Goal: Feedback & Contribution: Leave review/rating

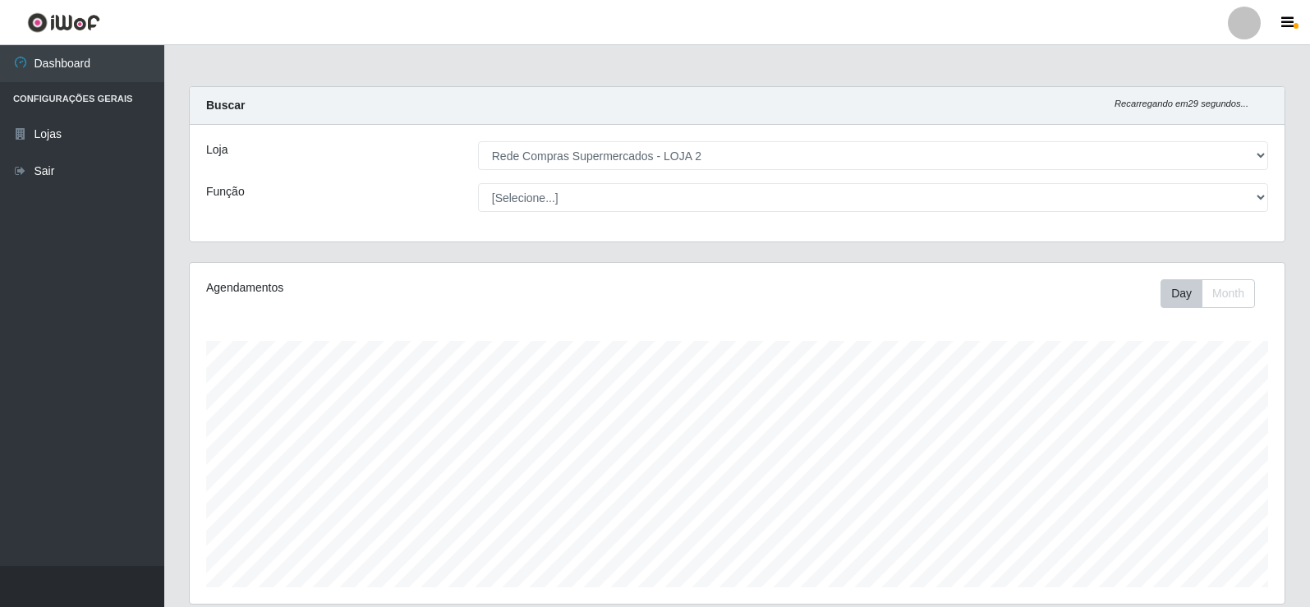
select select "161"
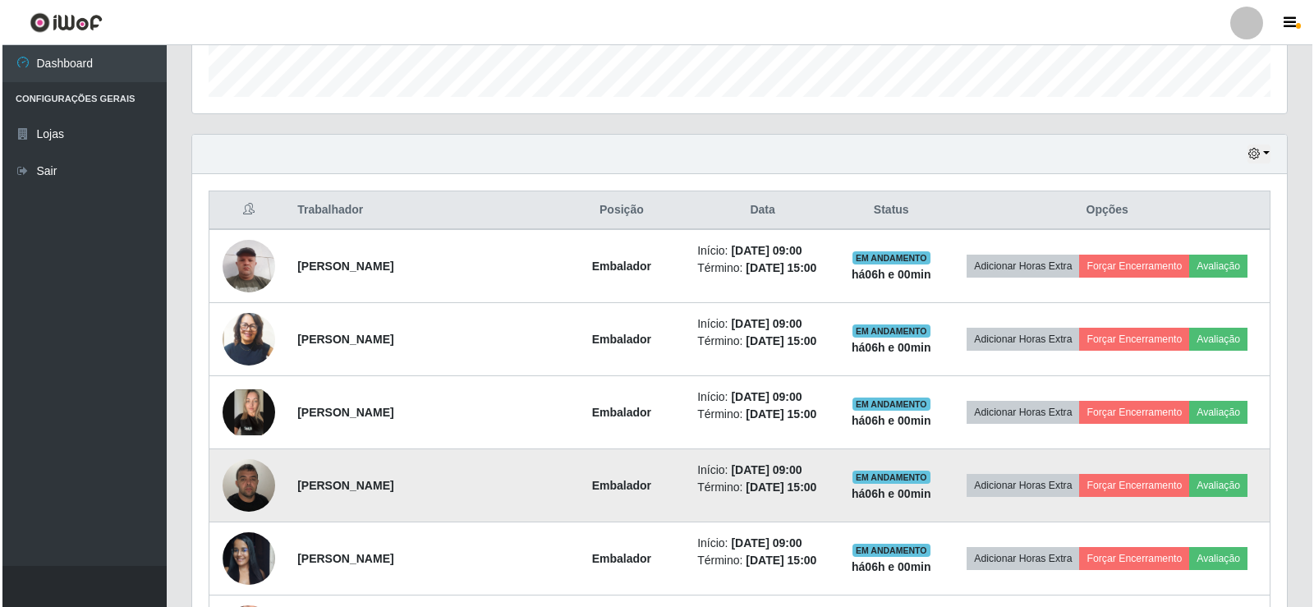
scroll to position [520, 0]
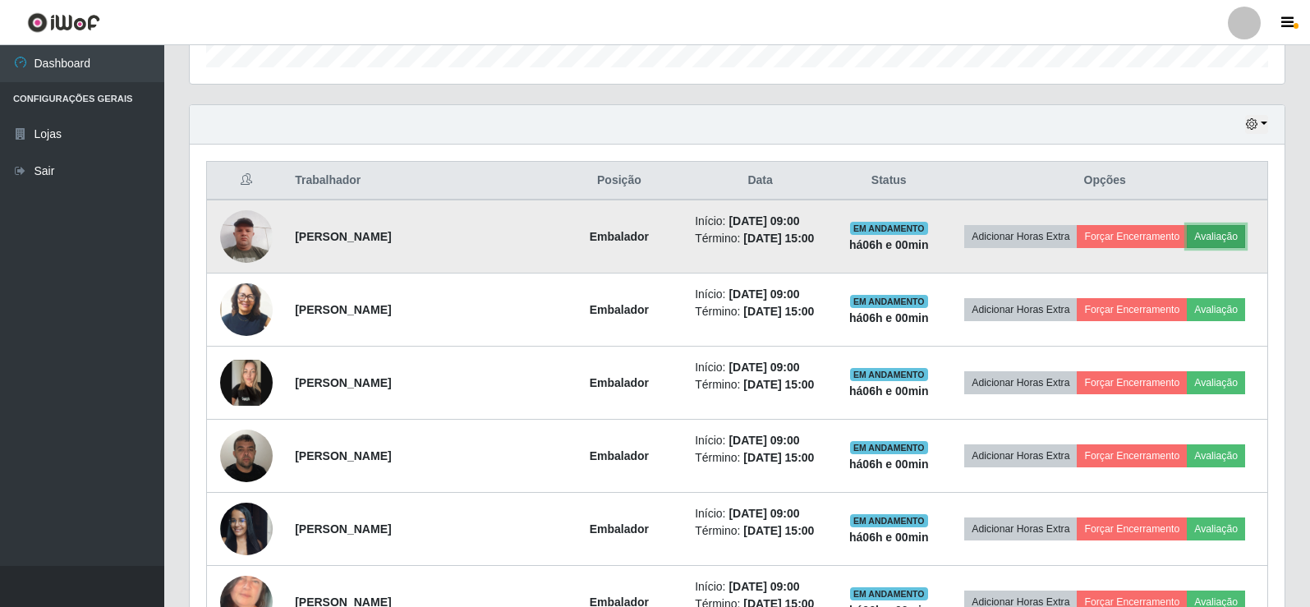
click at [1219, 230] on button "Avaliação" at bounding box center [1216, 236] width 58 height 23
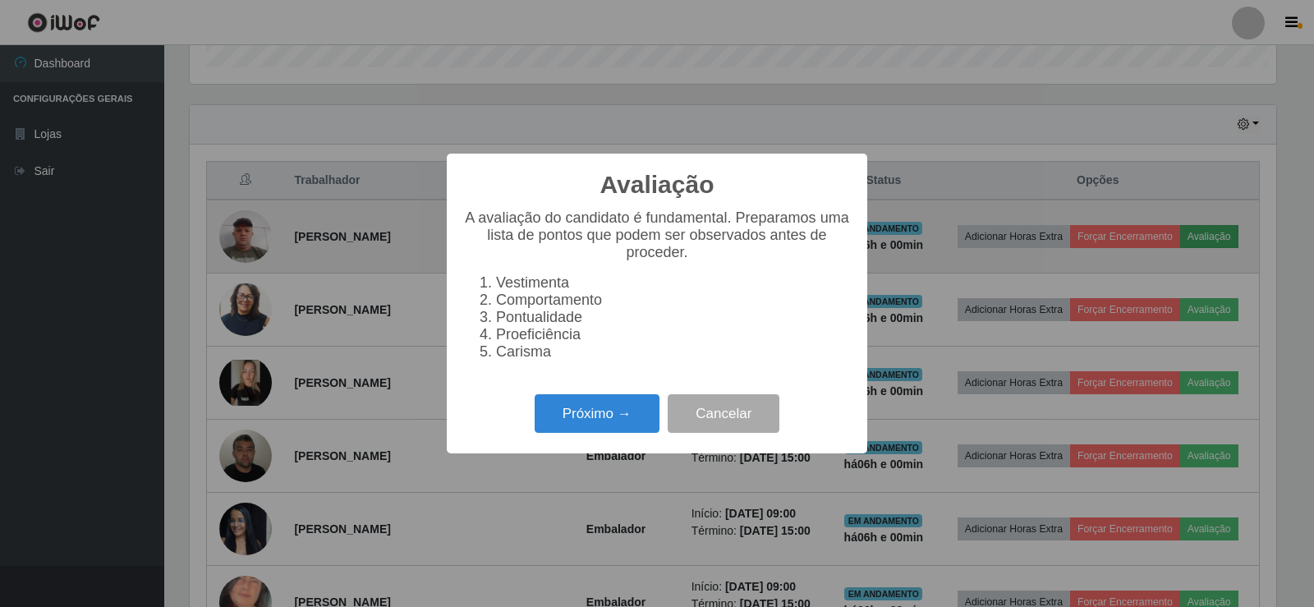
scroll to position [341, 1087]
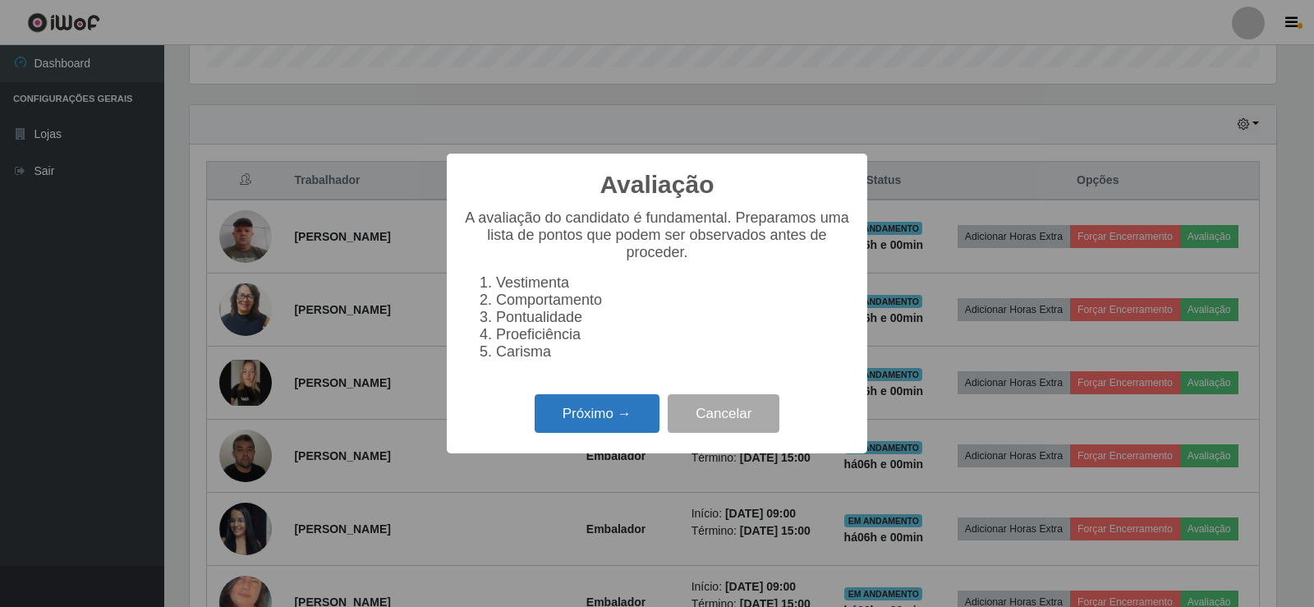
click at [610, 420] on button "Próximo →" at bounding box center [597, 413] width 125 height 39
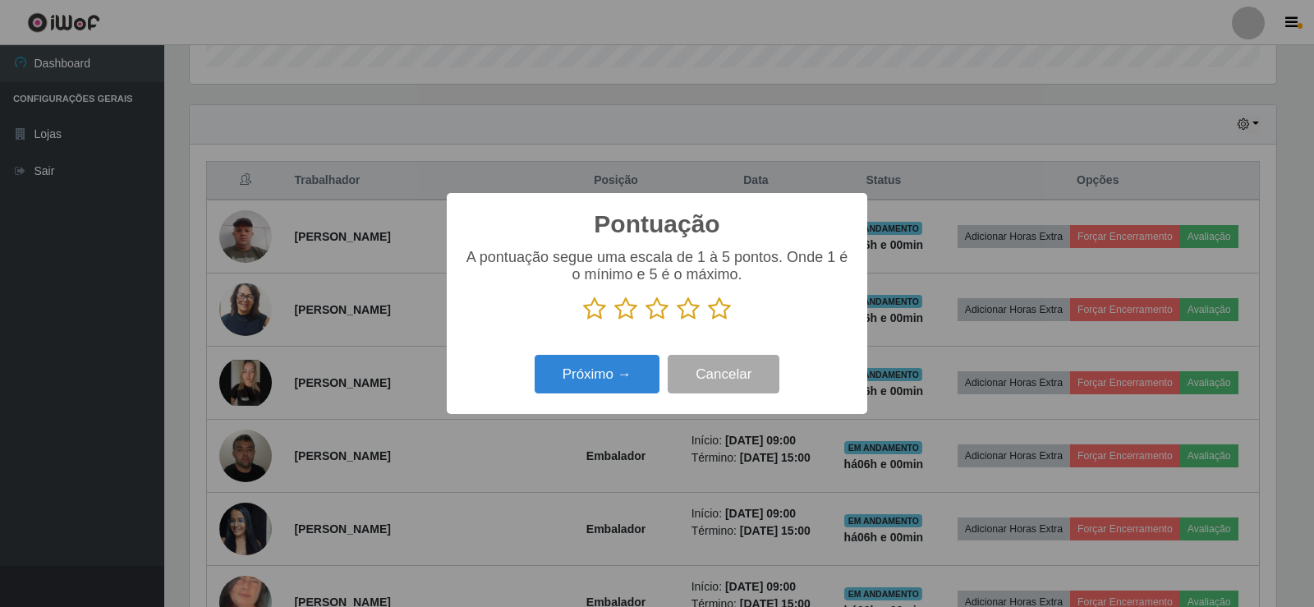
click at [720, 311] on icon at bounding box center [719, 309] width 23 height 25
click at [708, 321] on input "radio" at bounding box center [708, 321] width 0 height 0
click at [610, 369] on button "Próximo →" at bounding box center [597, 374] width 125 height 39
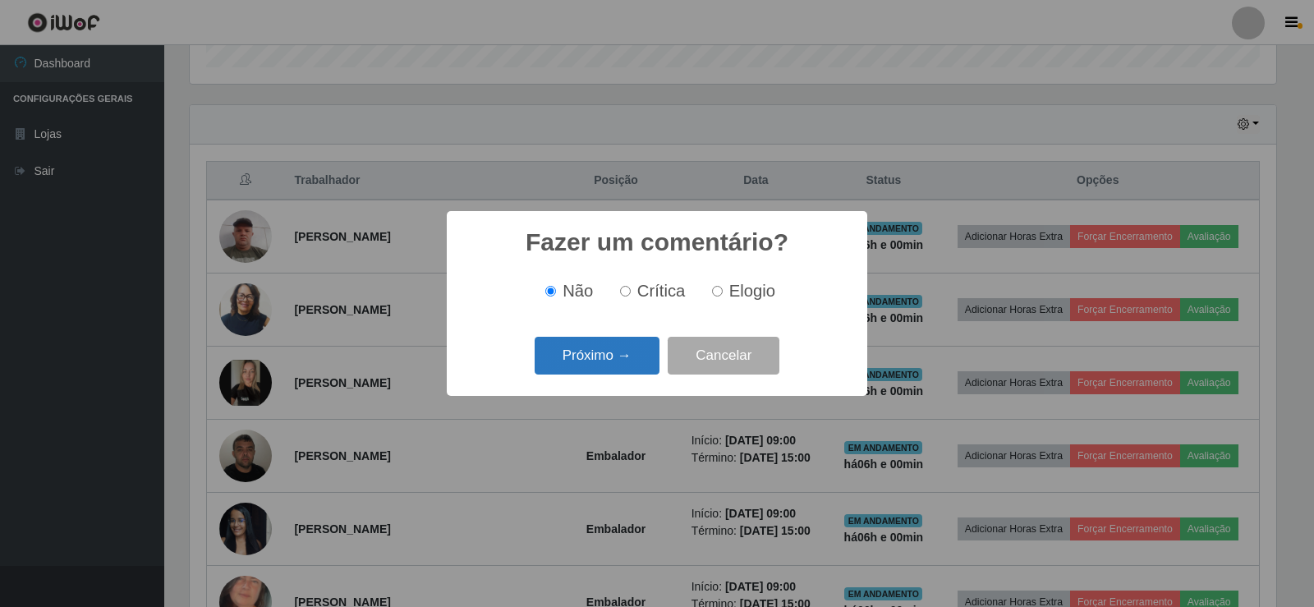
click at [619, 360] on button "Próximo →" at bounding box center [597, 356] width 125 height 39
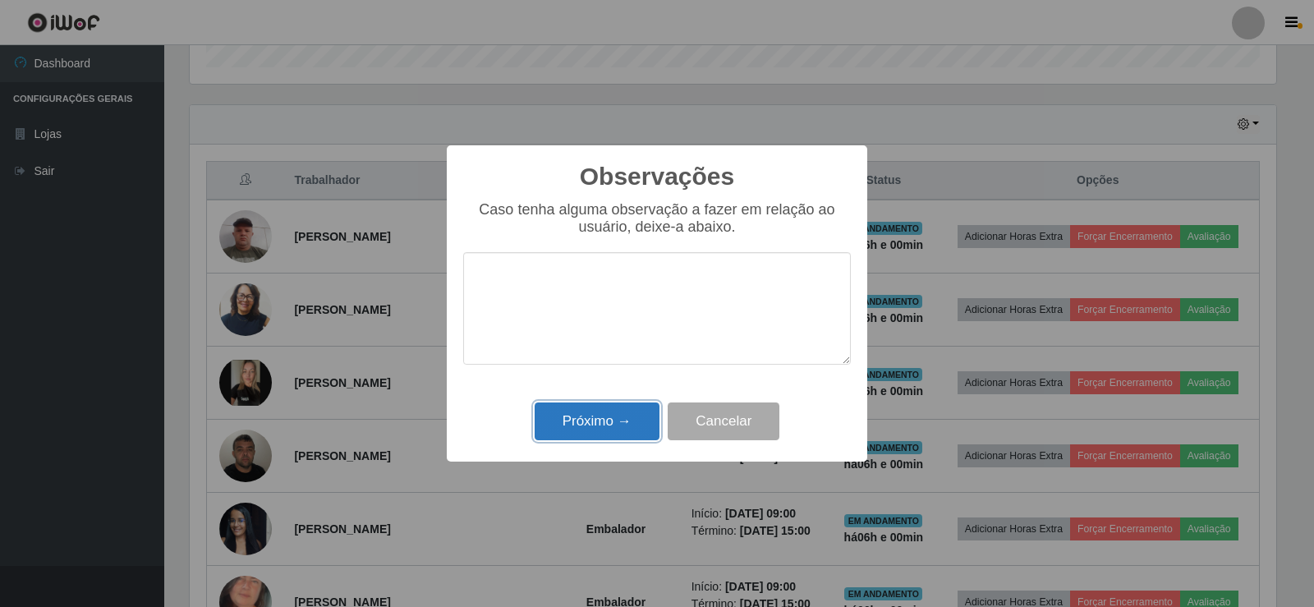
click at [619, 417] on button "Próximo →" at bounding box center [597, 422] width 125 height 39
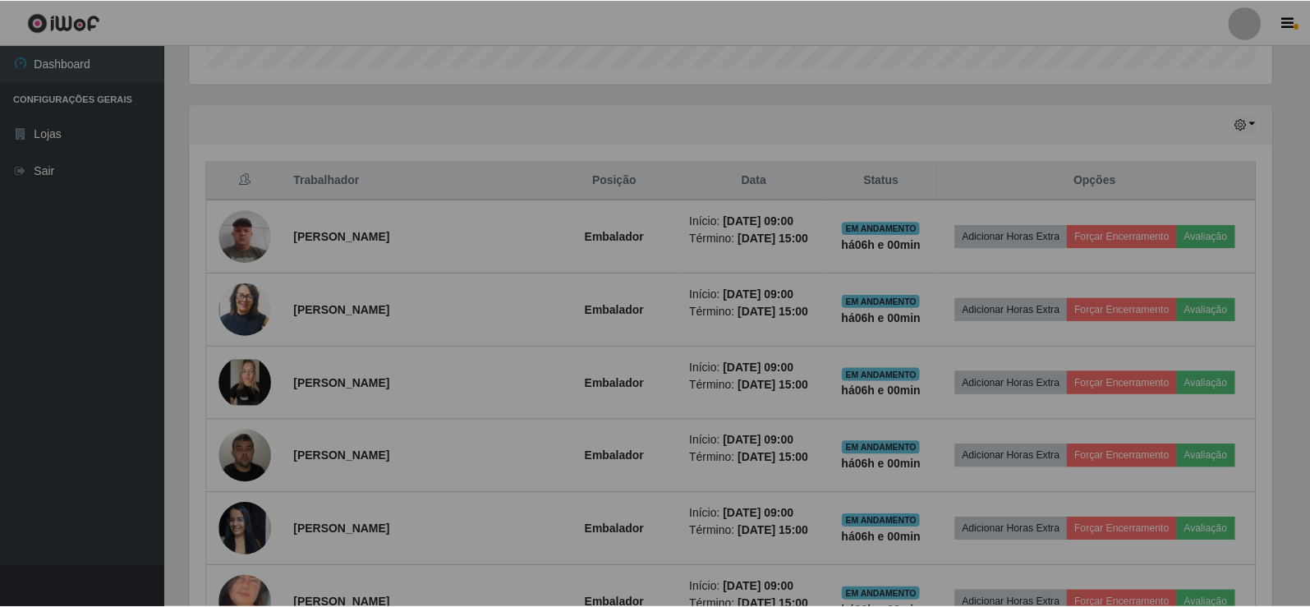
scroll to position [341, 1095]
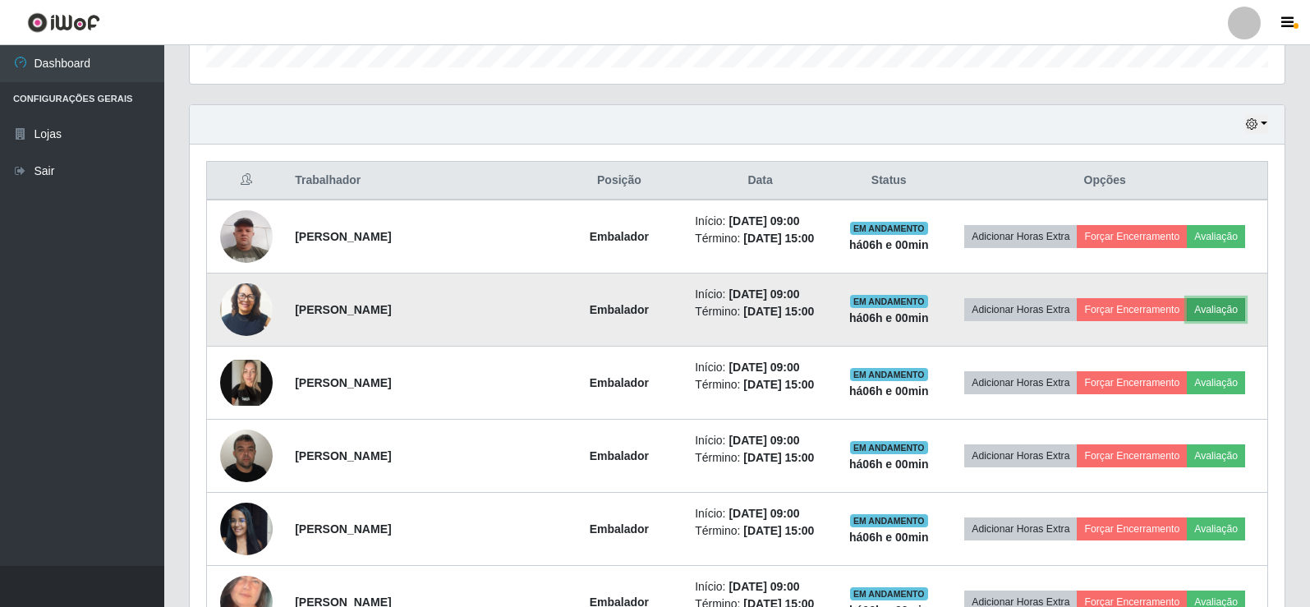
click at [1198, 305] on button "Avaliação" at bounding box center [1216, 309] width 58 height 23
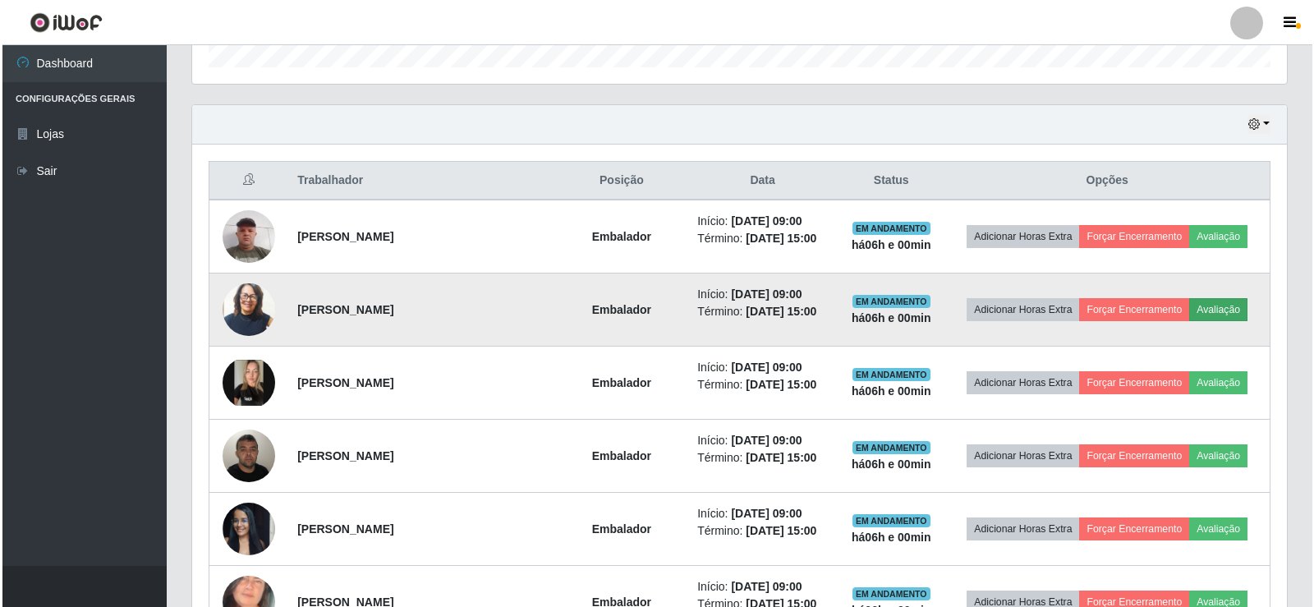
scroll to position [341, 1087]
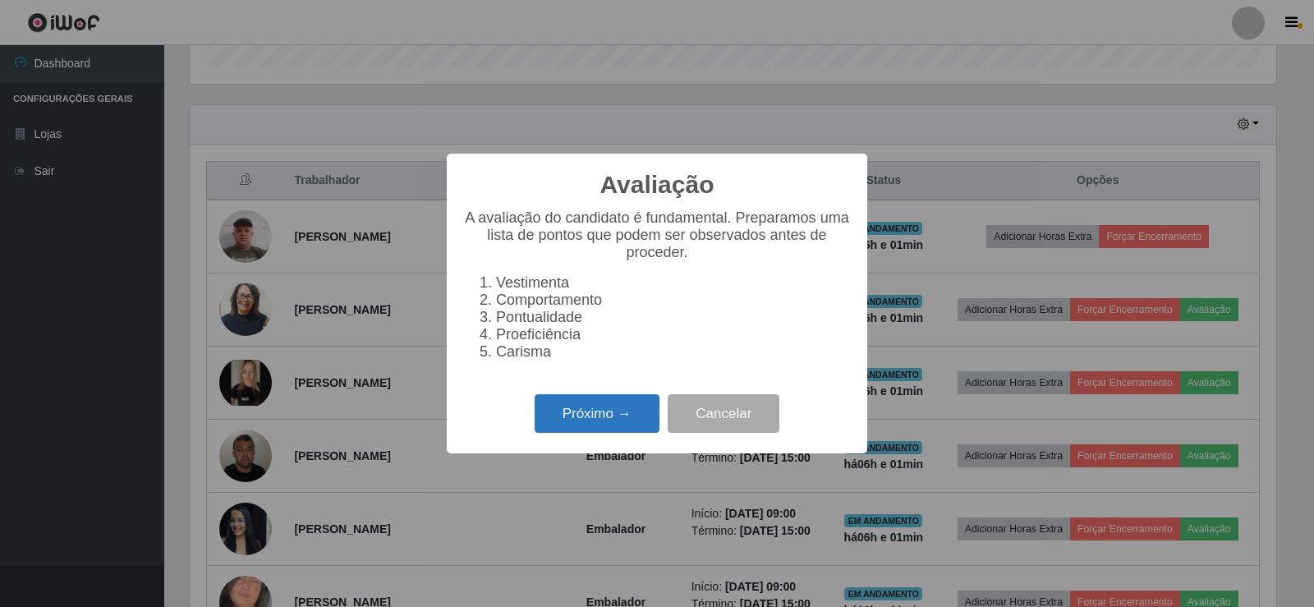
click at [607, 418] on button "Próximo →" at bounding box center [597, 413] width 125 height 39
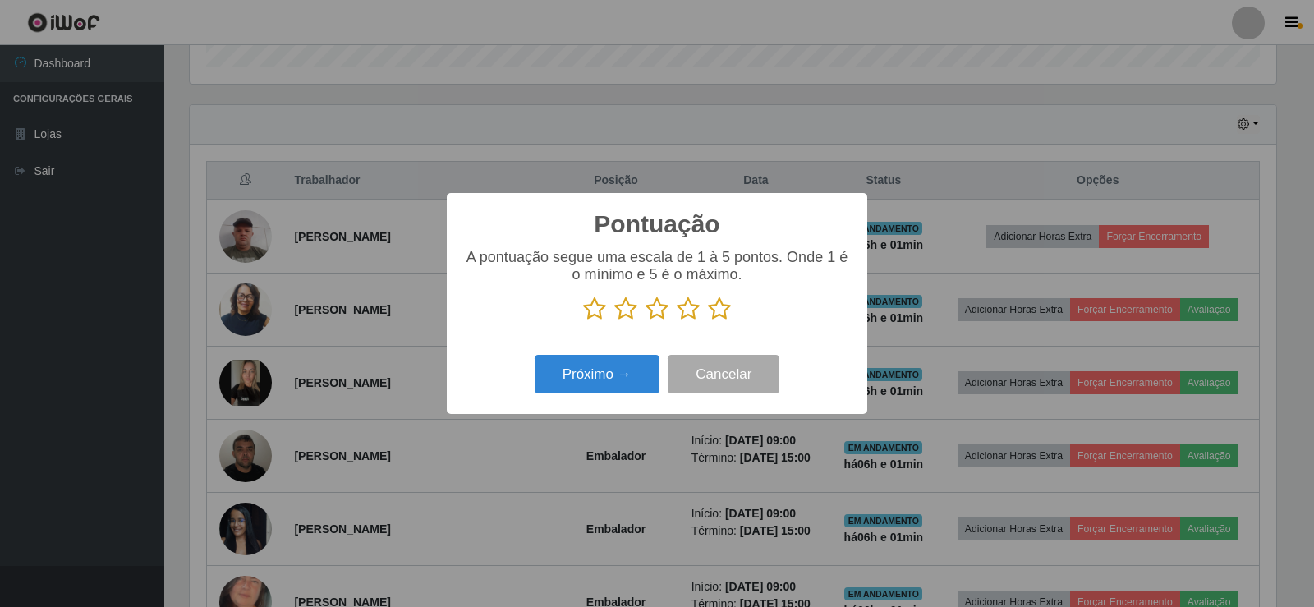
scroll to position [821135, 820389]
click at [716, 317] on icon at bounding box center [719, 309] width 23 height 25
click at [708, 321] on input "radio" at bounding box center [708, 321] width 0 height 0
click at [608, 358] on button "Próximo →" at bounding box center [597, 374] width 125 height 39
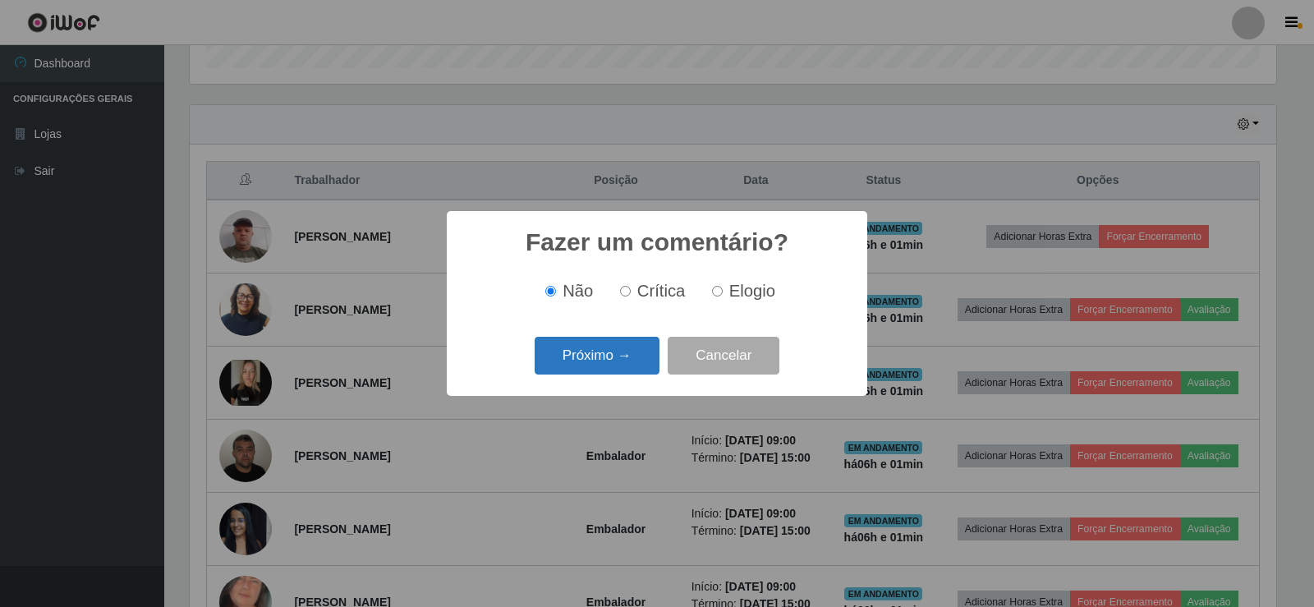
click at [582, 361] on button "Próximo →" at bounding box center [597, 356] width 125 height 39
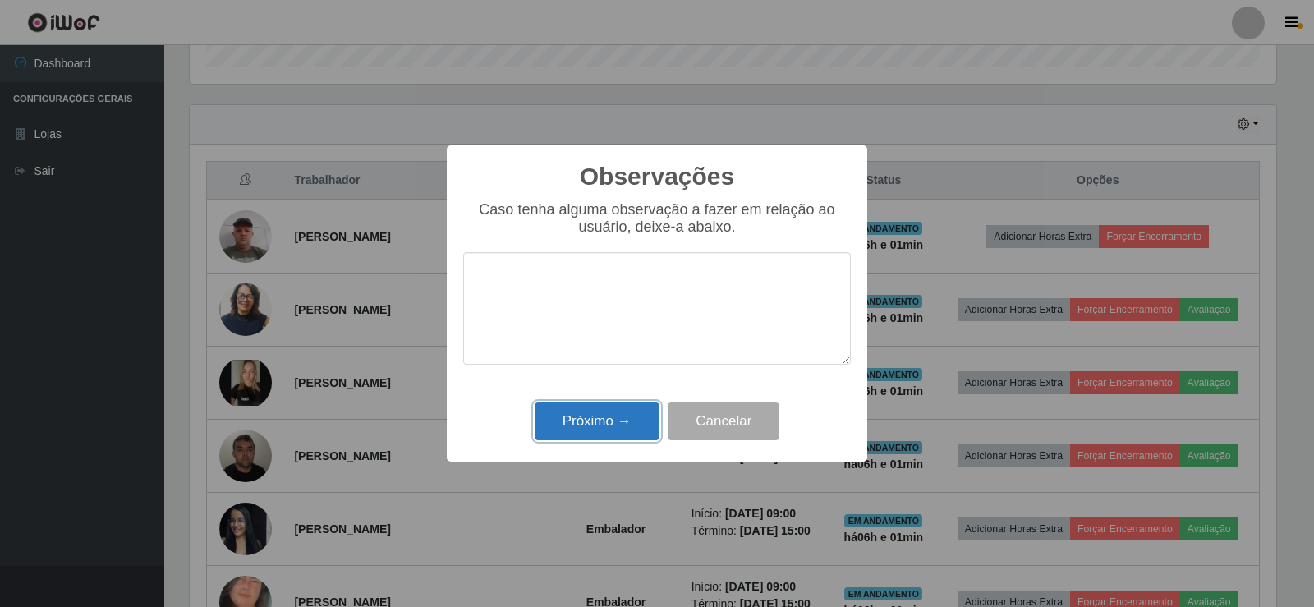
click at [590, 411] on button "Próximo →" at bounding box center [597, 422] width 125 height 39
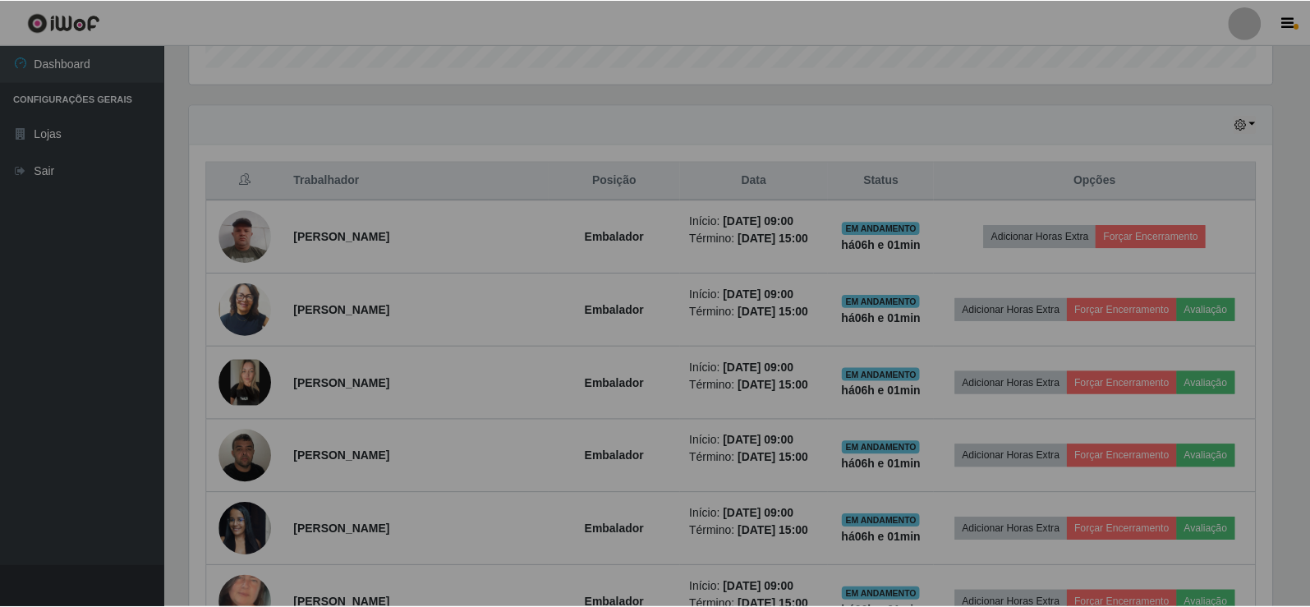
scroll to position [341, 1095]
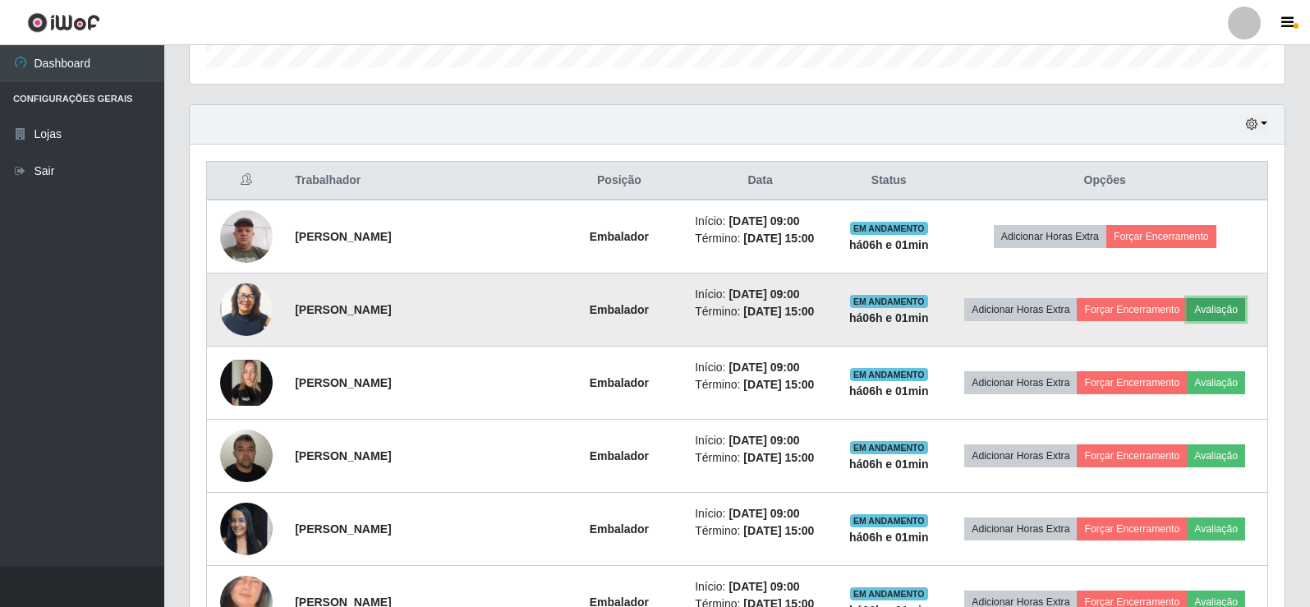
click at [1207, 304] on button "Avaliação" at bounding box center [1216, 309] width 58 height 23
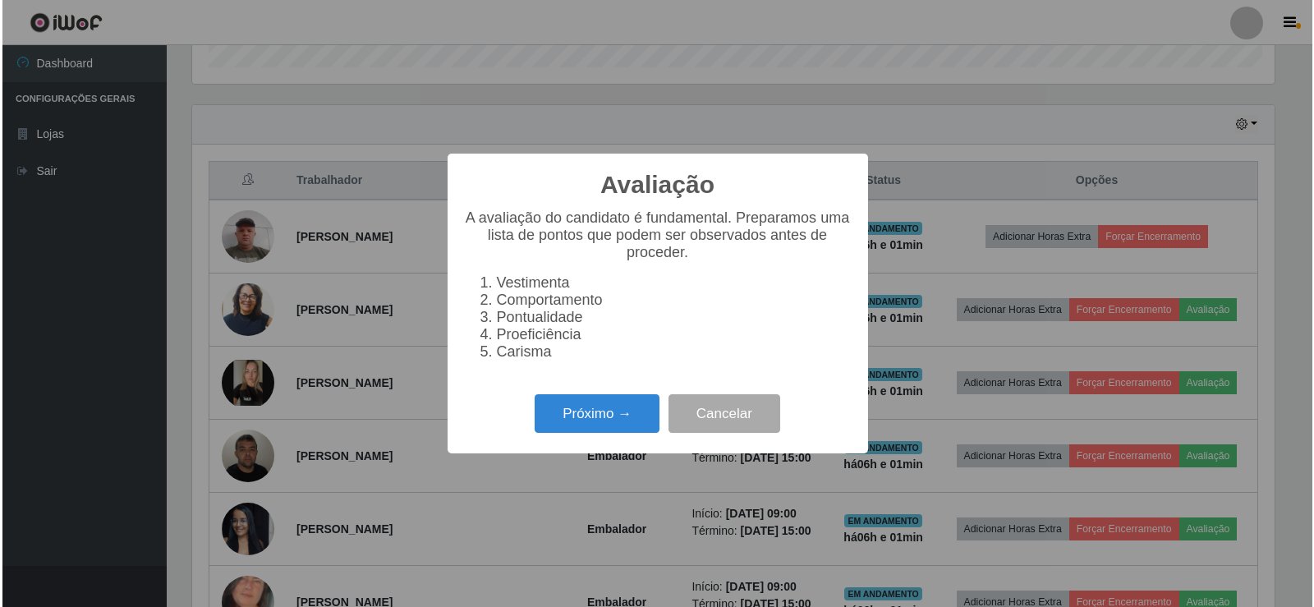
scroll to position [341, 1087]
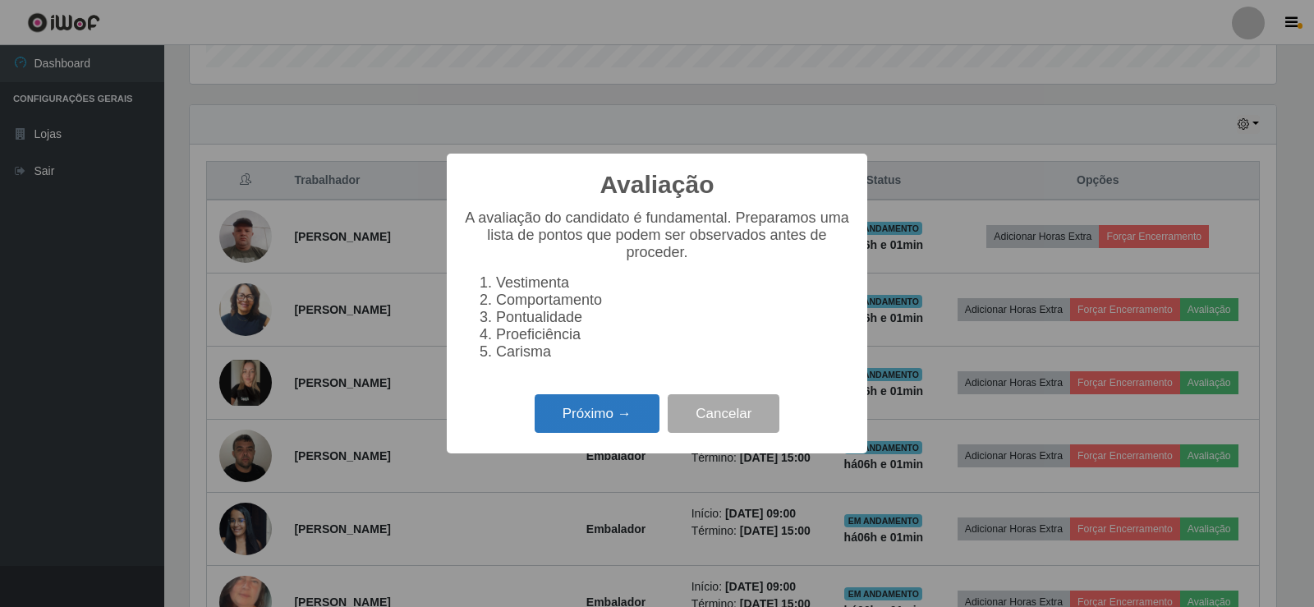
click at [599, 416] on button "Próximo →" at bounding box center [597, 413] width 125 height 39
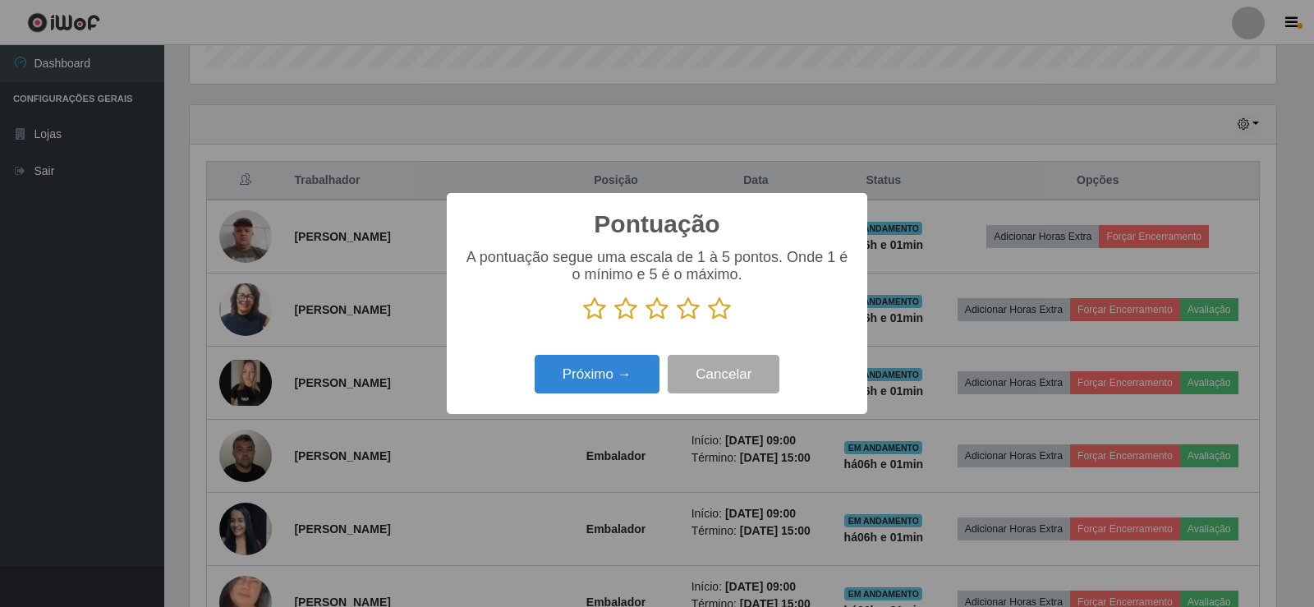
click at [720, 305] on icon at bounding box center [719, 309] width 23 height 25
click at [708, 321] on input "radio" at bounding box center [708, 321] width 0 height 0
click at [599, 366] on button "Próximo →" at bounding box center [597, 374] width 125 height 39
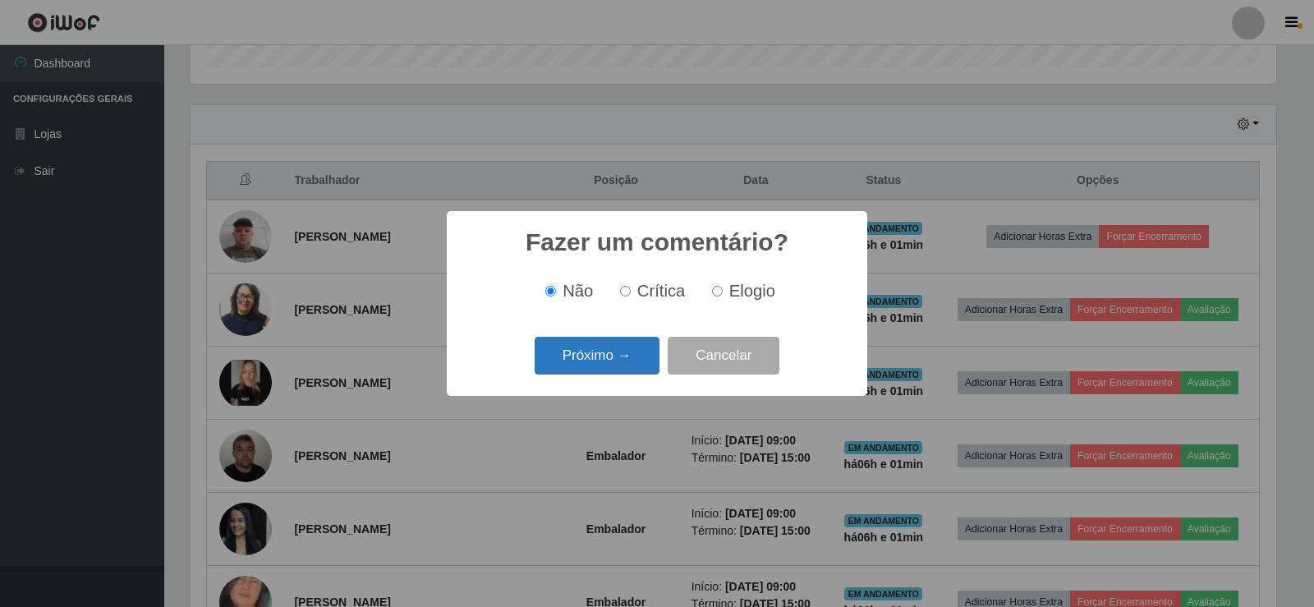
click at [597, 365] on button "Próximo →" at bounding box center [597, 356] width 125 height 39
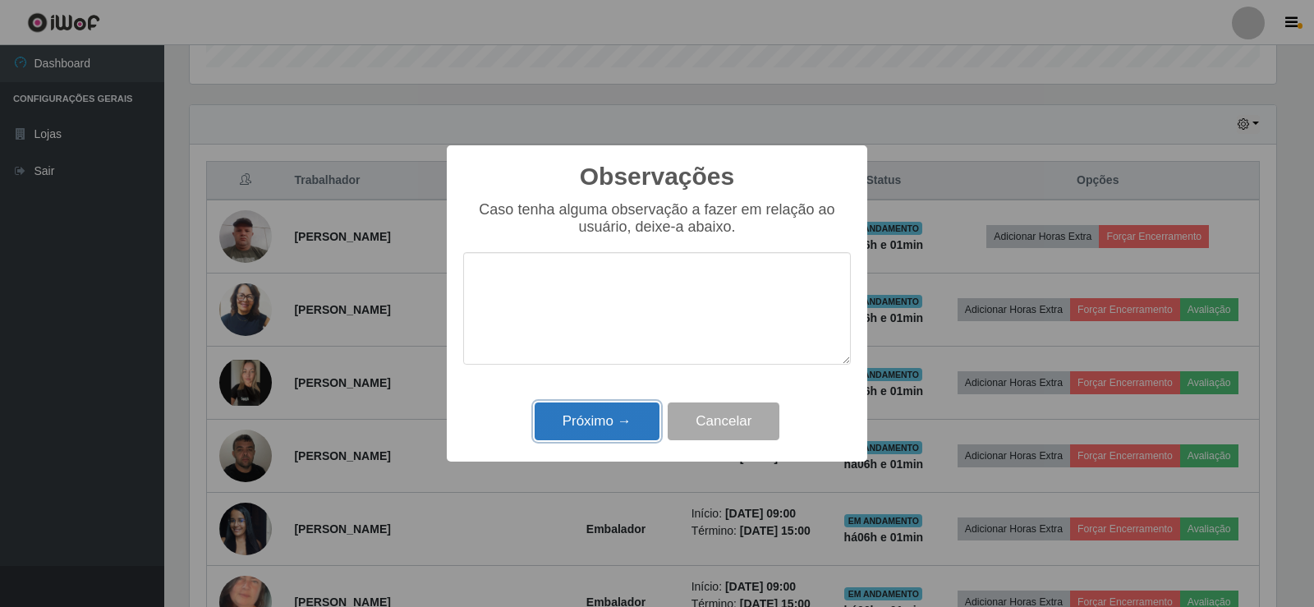
click at [595, 415] on button "Próximo →" at bounding box center [597, 422] width 125 height 39
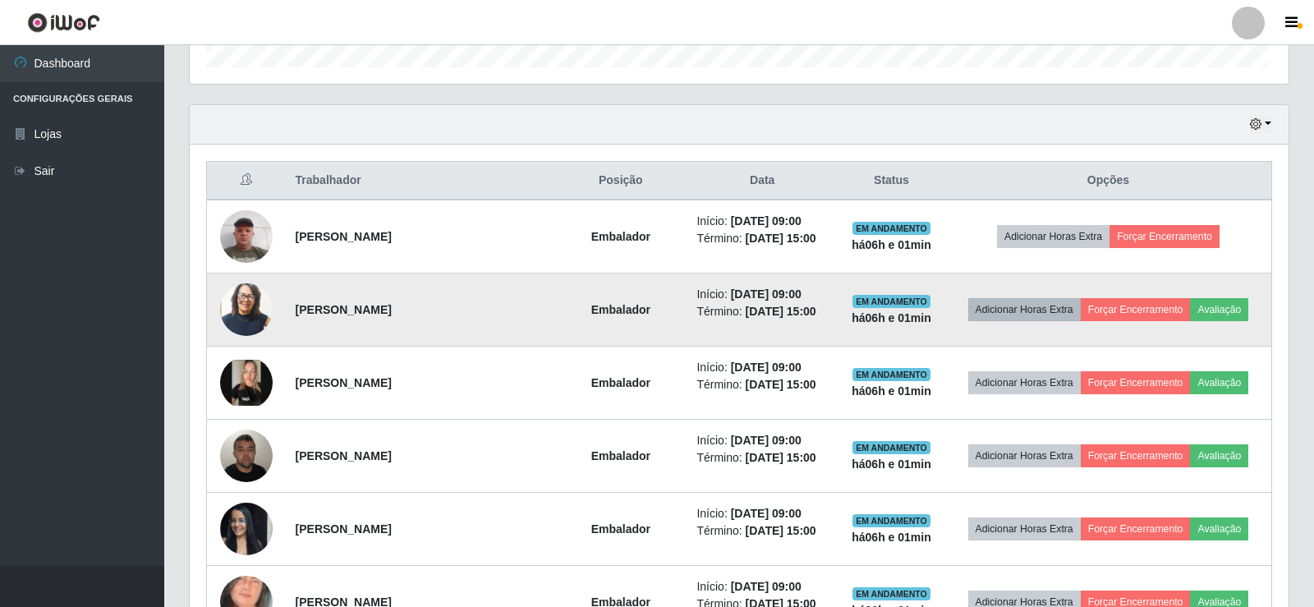
scroll to position [341, 1095]
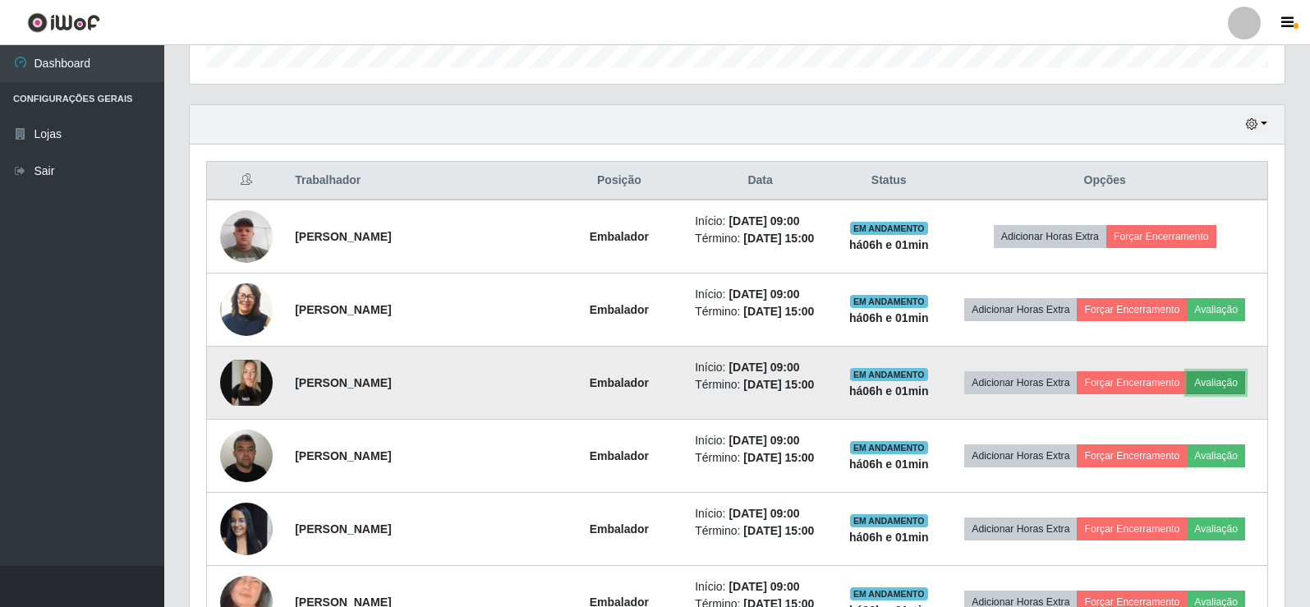
click at [1227, 383] on button "Avaliação" at bounding box center [1216, 382] width 58 height 23
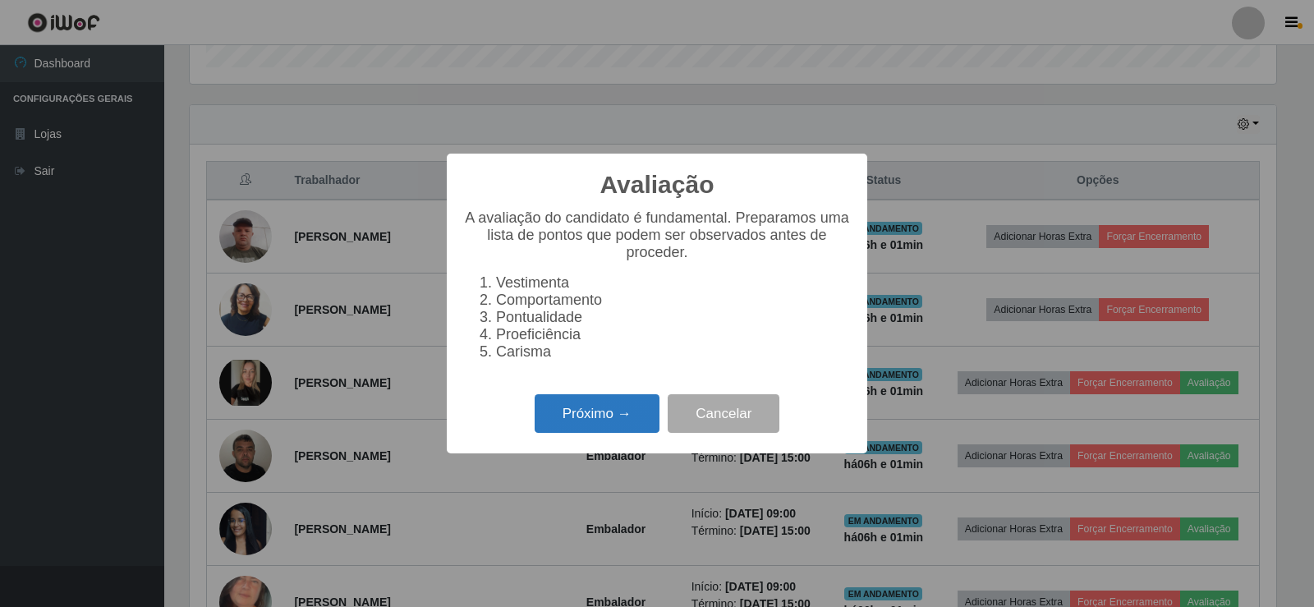
click at [603, 420] on button "Próximo →" at bounding box center [597, 413] width 125 height 39
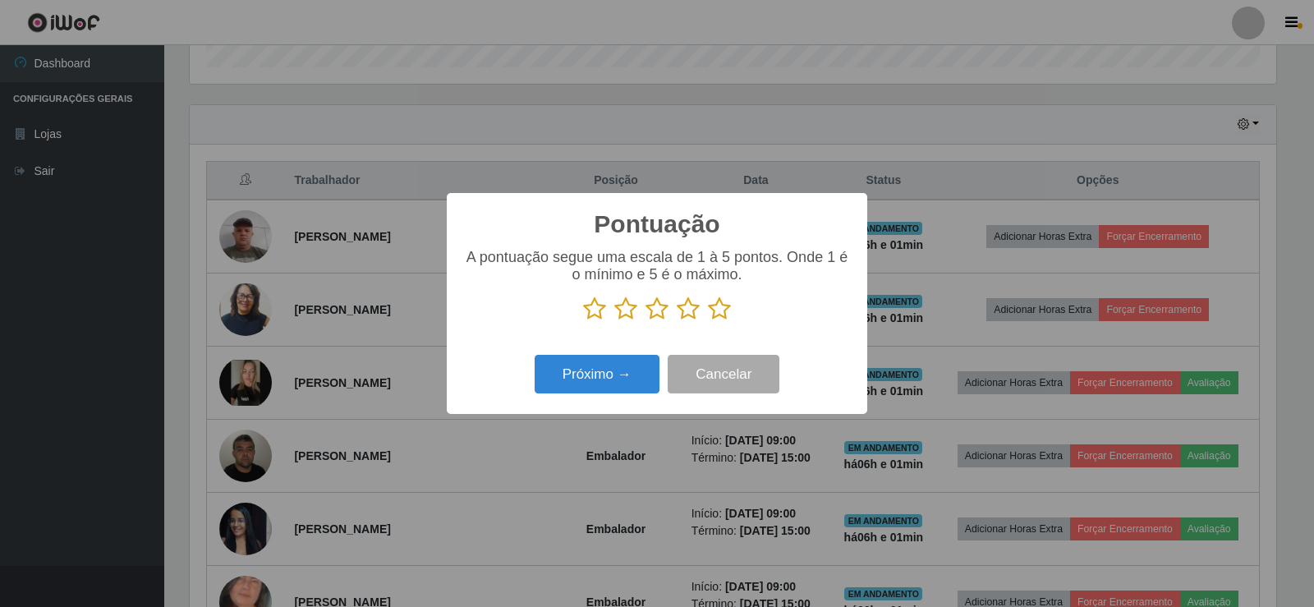
click at [714, 315] on icon at bounding box center [719, 309] width 23 height 25
click at [708, 321] on input "radio" at bounding box center [708, 321] width 0 height 0
click at [611, 382] on button "Próximo →" at bounding box center [597, 374] width 125 height 39
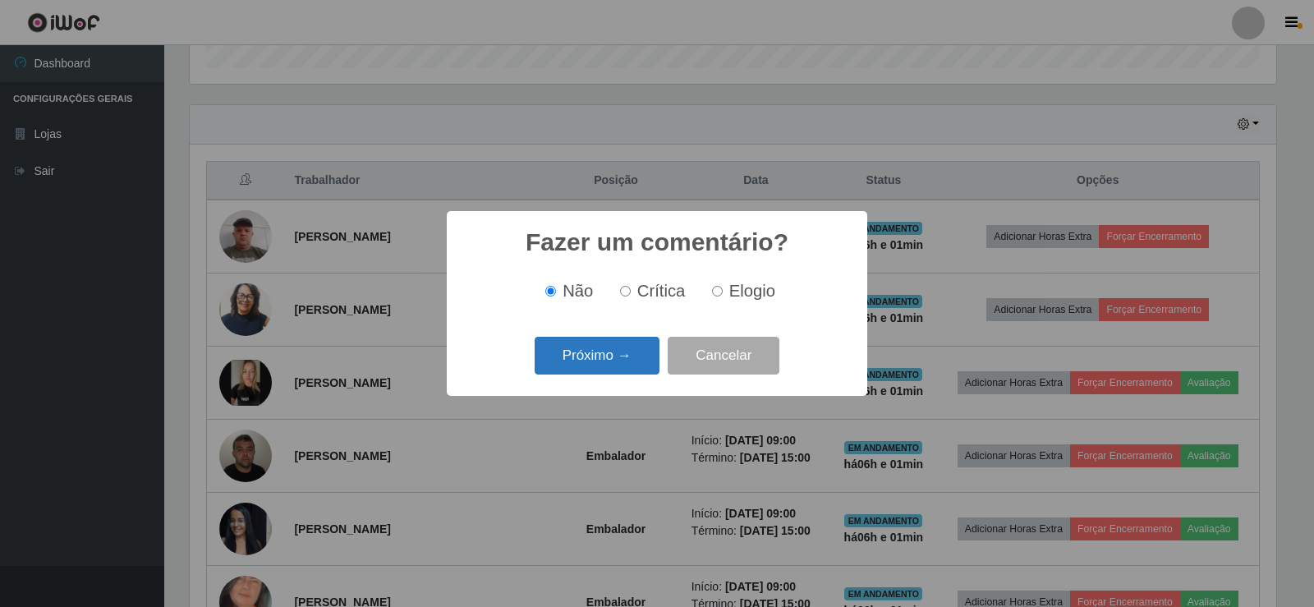
click at [601, 361] on button "Próximo →" at bounding box center [597, 356] width 125 height 39
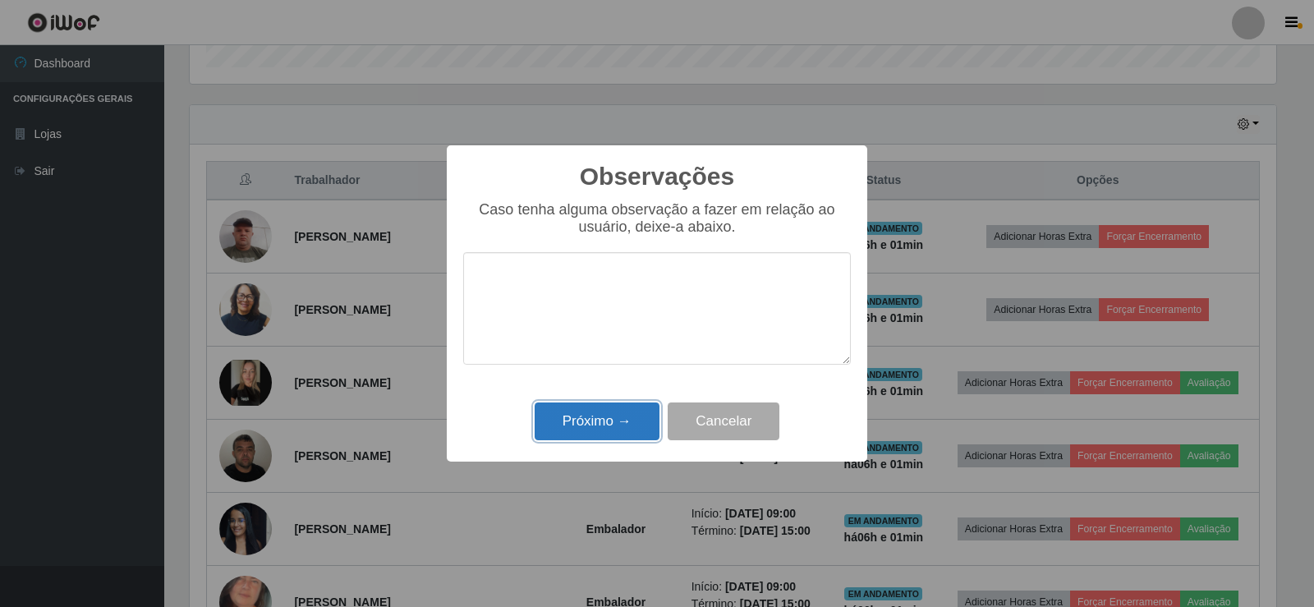
click at [600, 429] on button "Próximo →" at bounding box center [597, 422] width 125 height 39
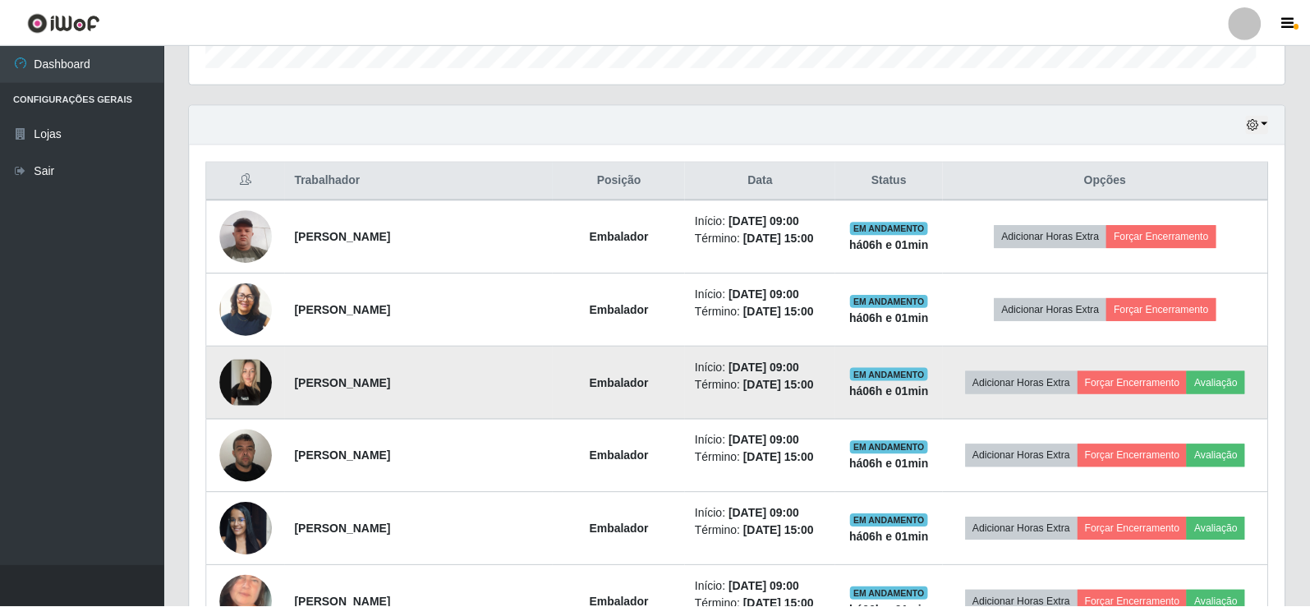
scroll to position [341, 1095]
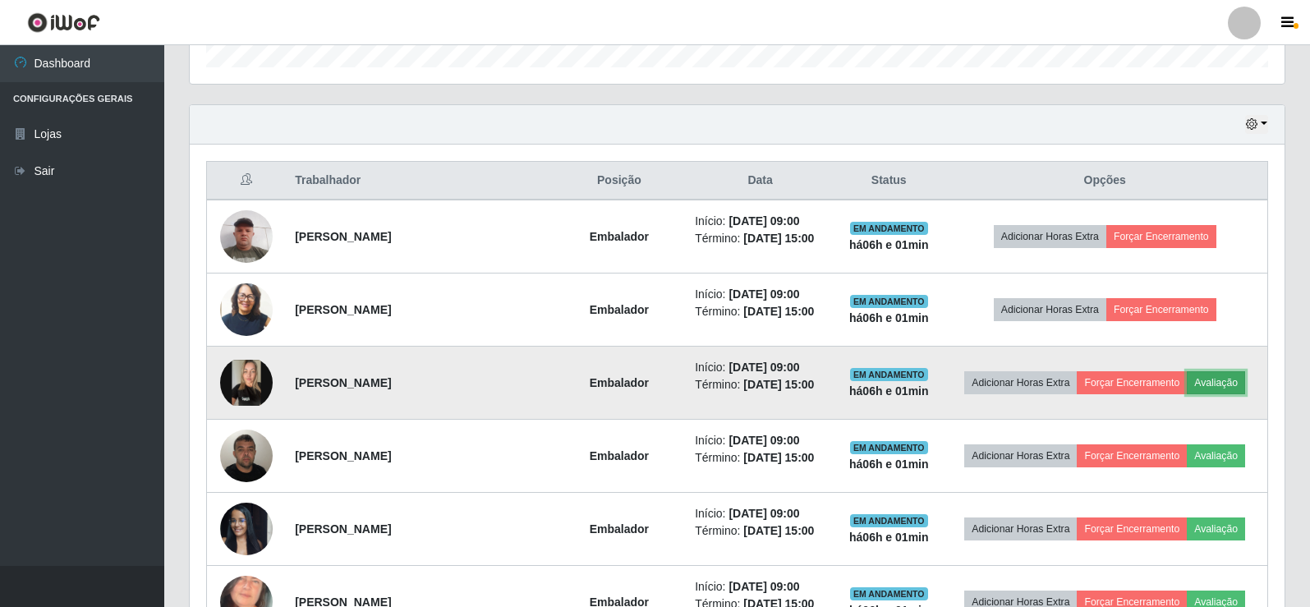
click at [1212, 384] on button "Avaliação" at bounding box center [1216, 382] width 58 height 23
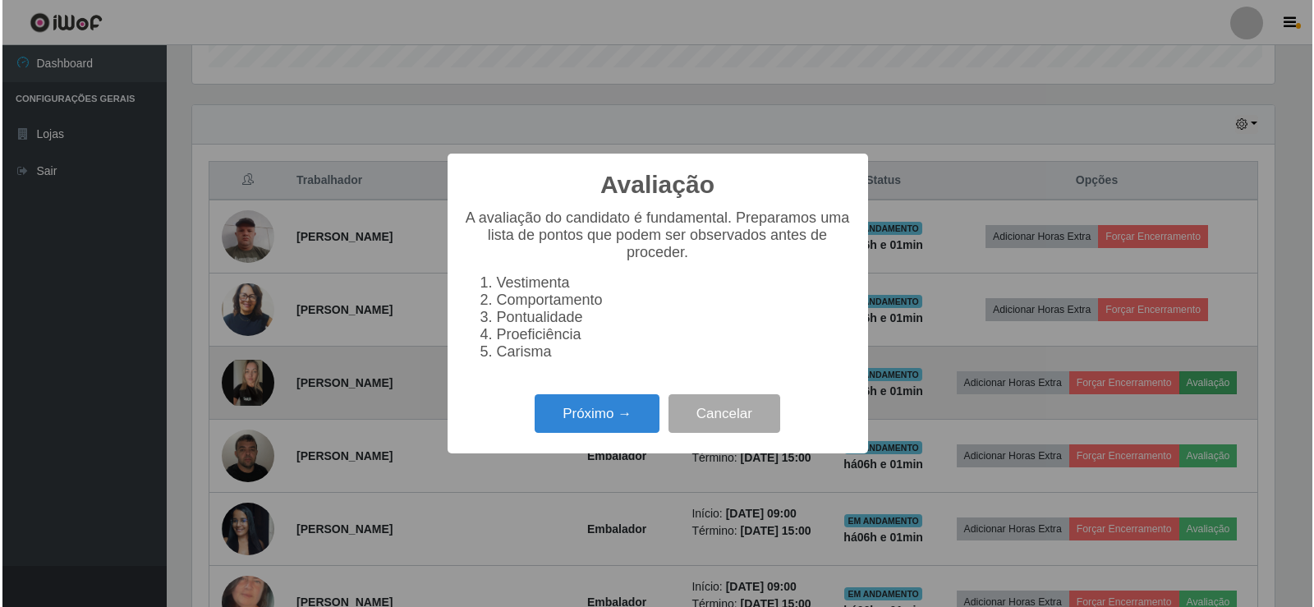
scroll to position [341, 1087]
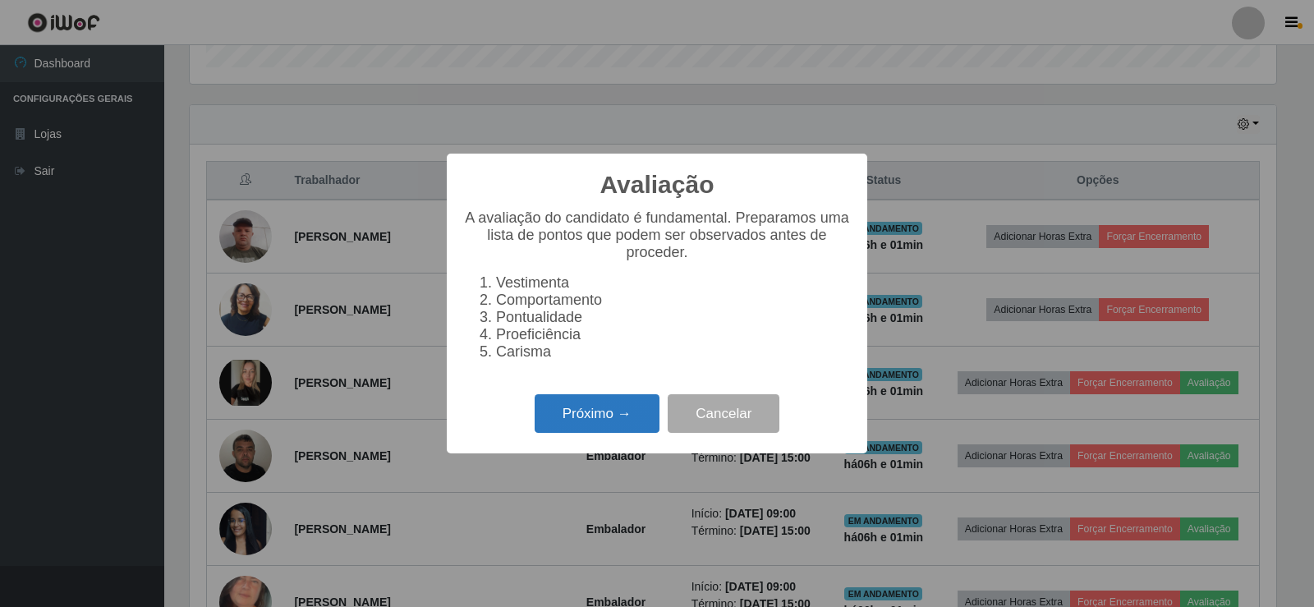
click at [603, 422] on button "Próximo →" at bounding box center [597, 413] width 125 height 39
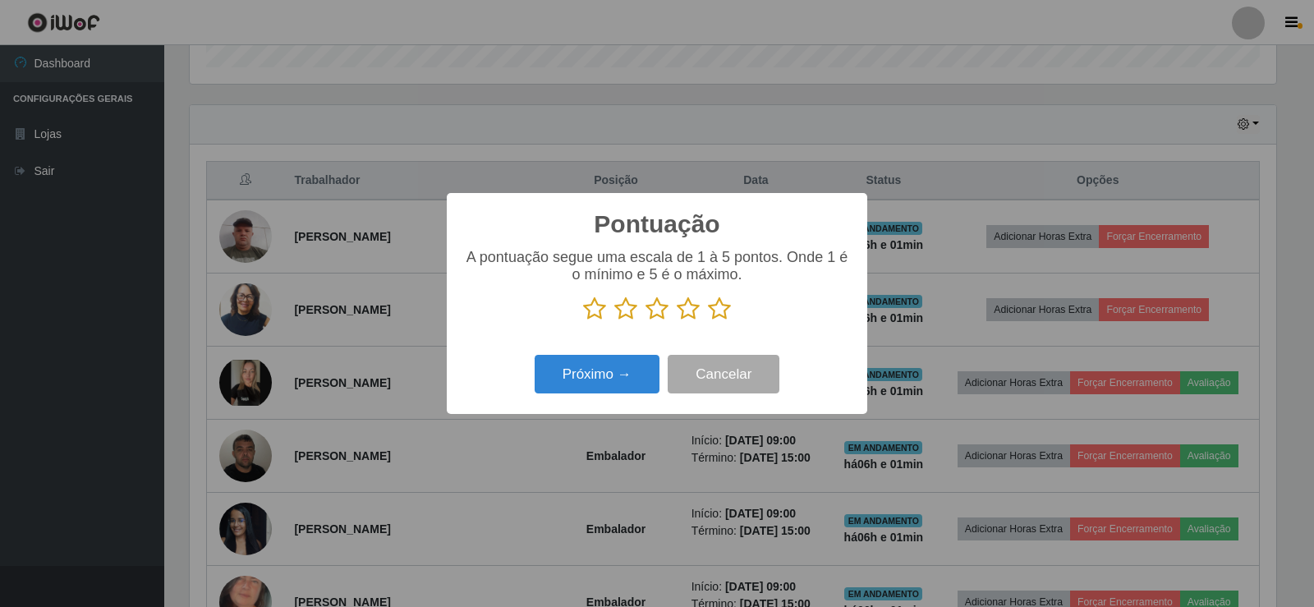
click at [720, 308] on icon at bounding box center [719, 309] width 23 height 25
click at [708, 321] on input "radio" at bounding box center [708, 321] width 0 height 0
click at [591, 373] on button "Próximo →" at bounding box center [597, 374] width 125 height 39
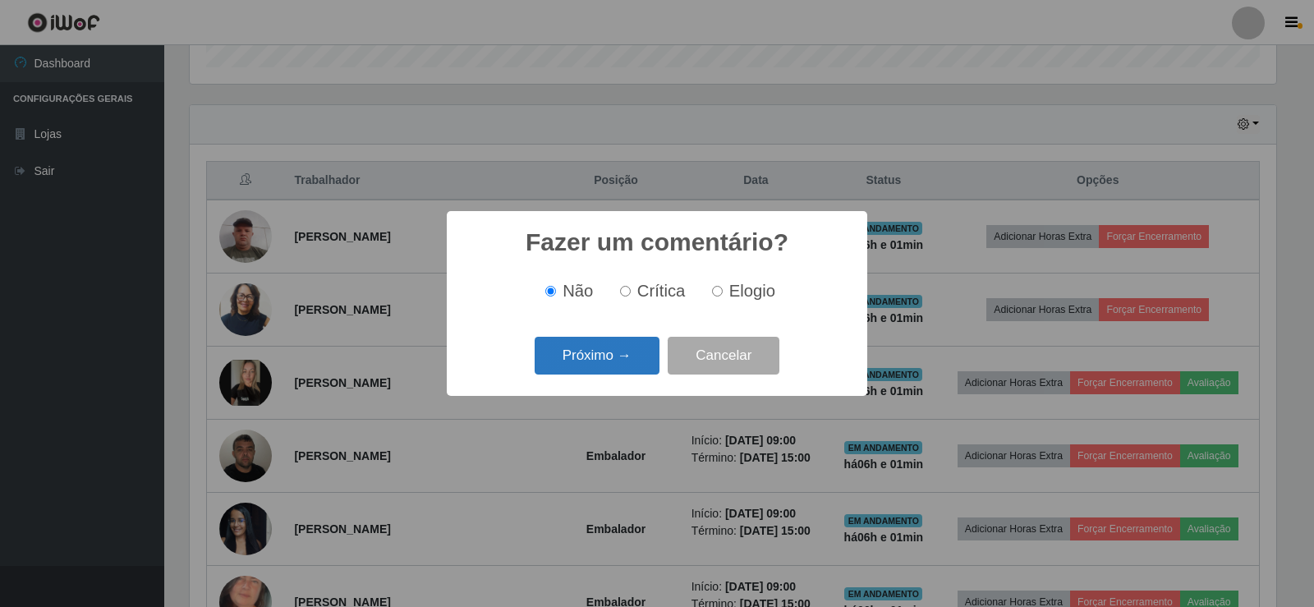
click at [651, 352] on button "Próximo →" at bounding box center [597, 356] width 125 height 39
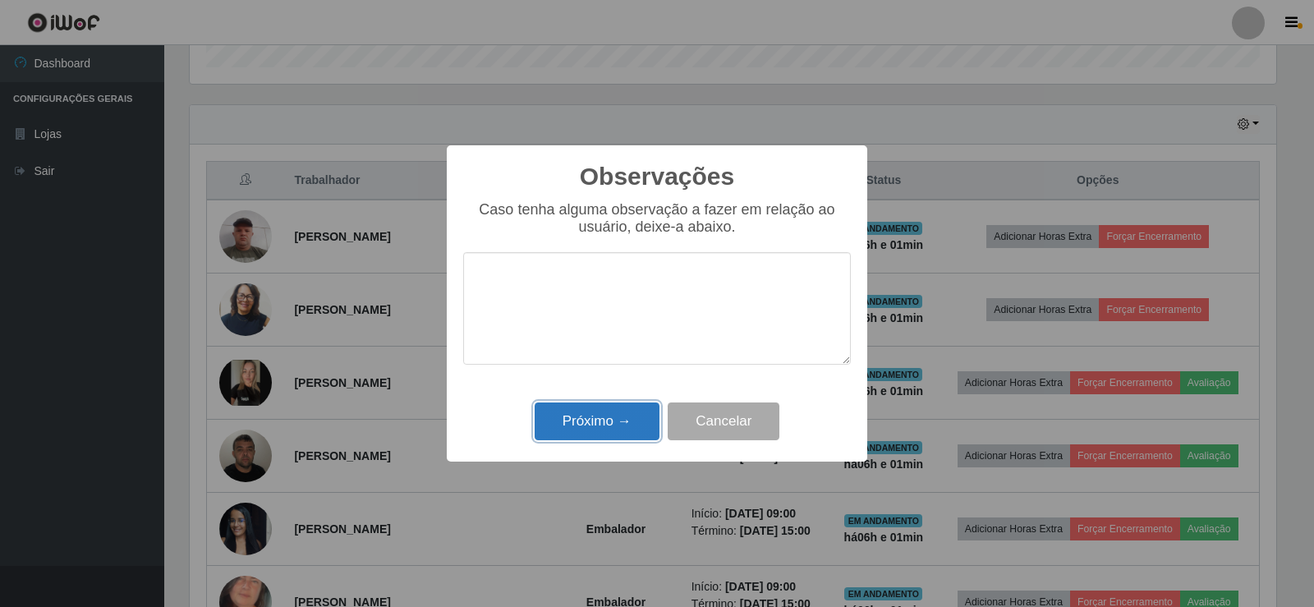
click at [633, 408] on button "Próximo →" at bounding box center [597, 422] width 125 height 39
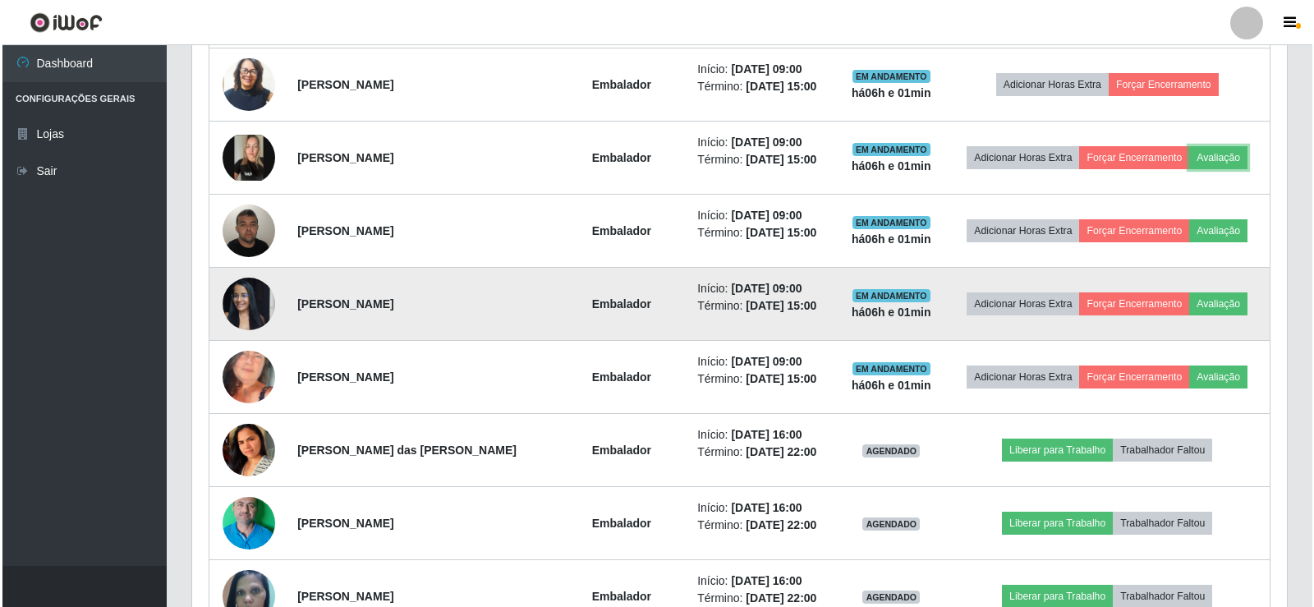
scroll to position [766, 0]
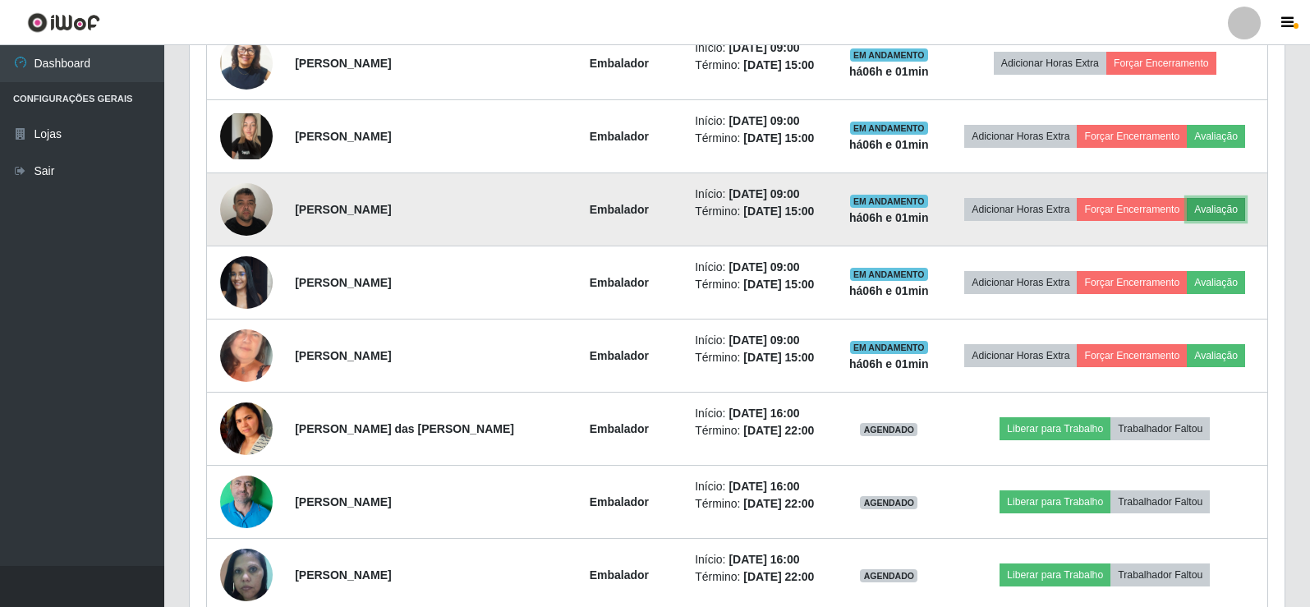
click at [1211, 207] on button "Avaliação" at bounding box center [1216, 209] width 58 height 23
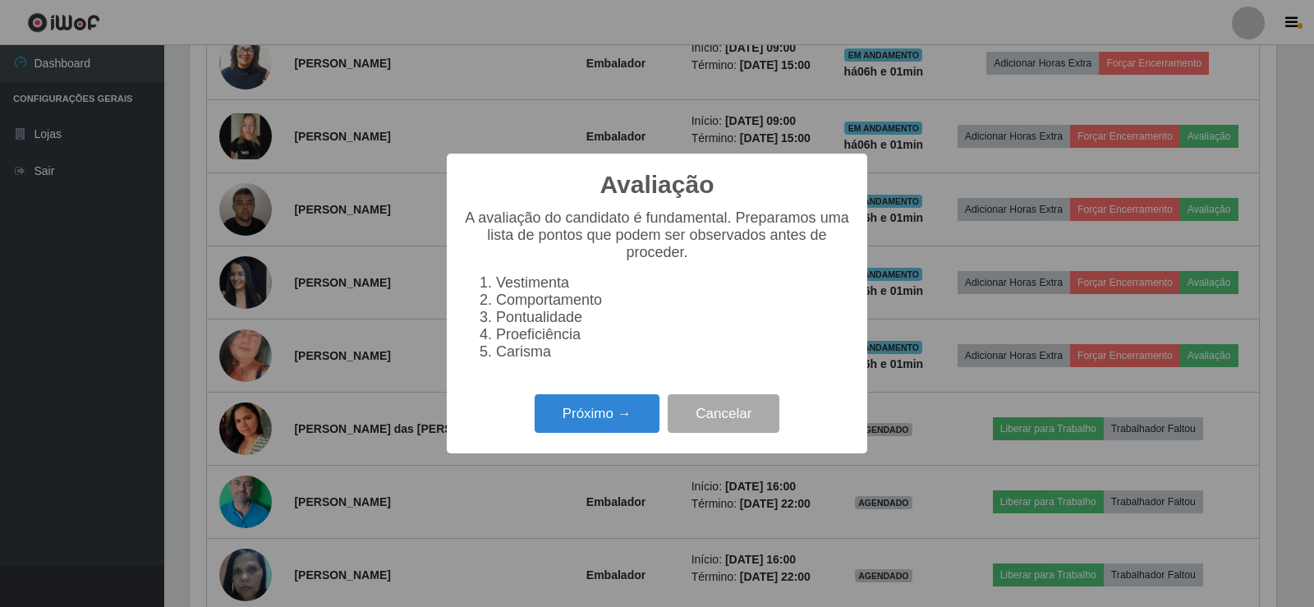
scroll to position [341, 1087]
click at [633, 430] on button "Próximo →" at bounding box center [597, 413] width 125 height 39
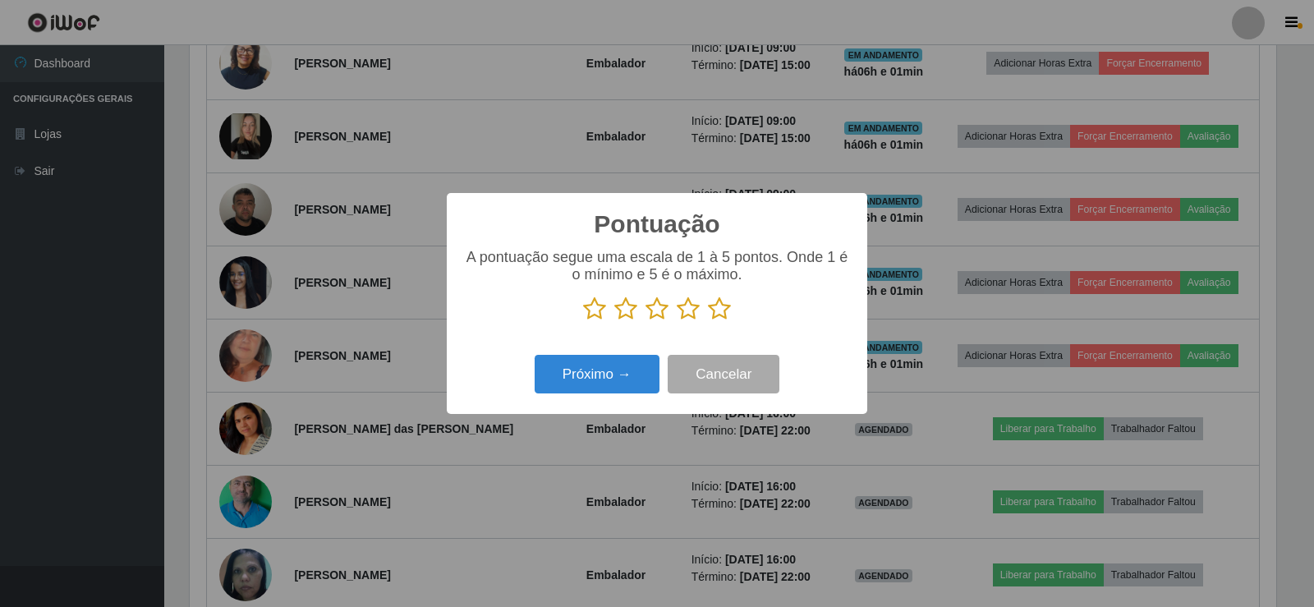
click at [725, 313] on icon at bounding box center [719, 309] width 23 height 25
click at [708, 321] on input "radio" at bounding box center [708, 321] width 0 height 0
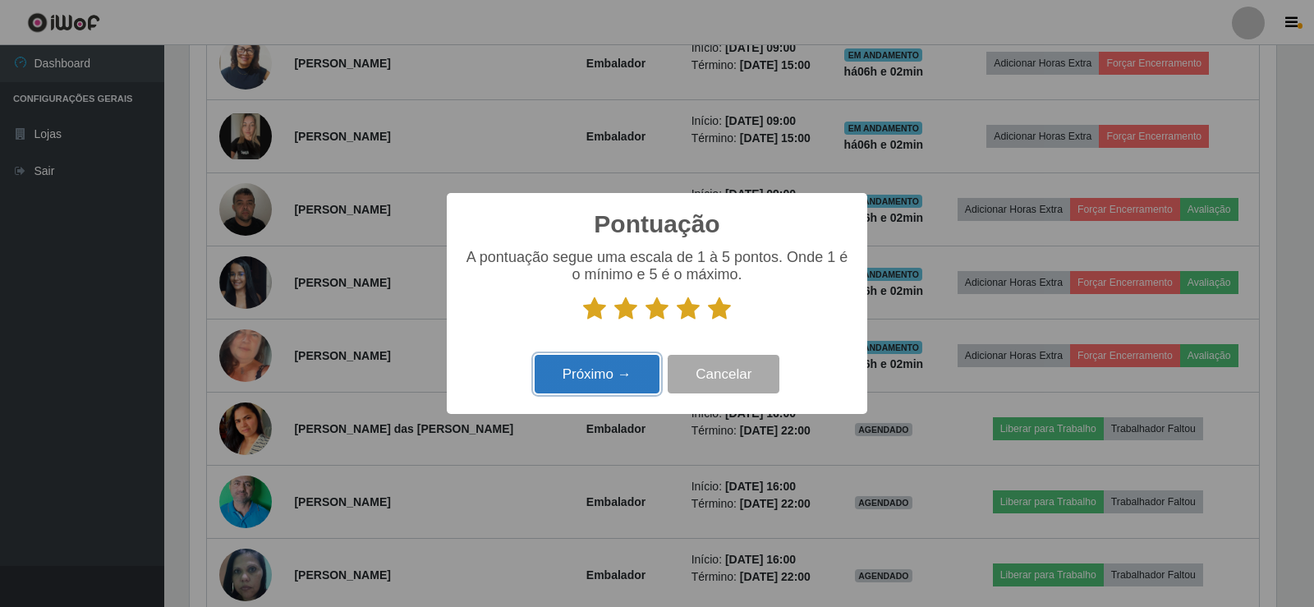
click at [617, 363] on button "Próximo →" at bounding box center [597, 374] width 125 height 39
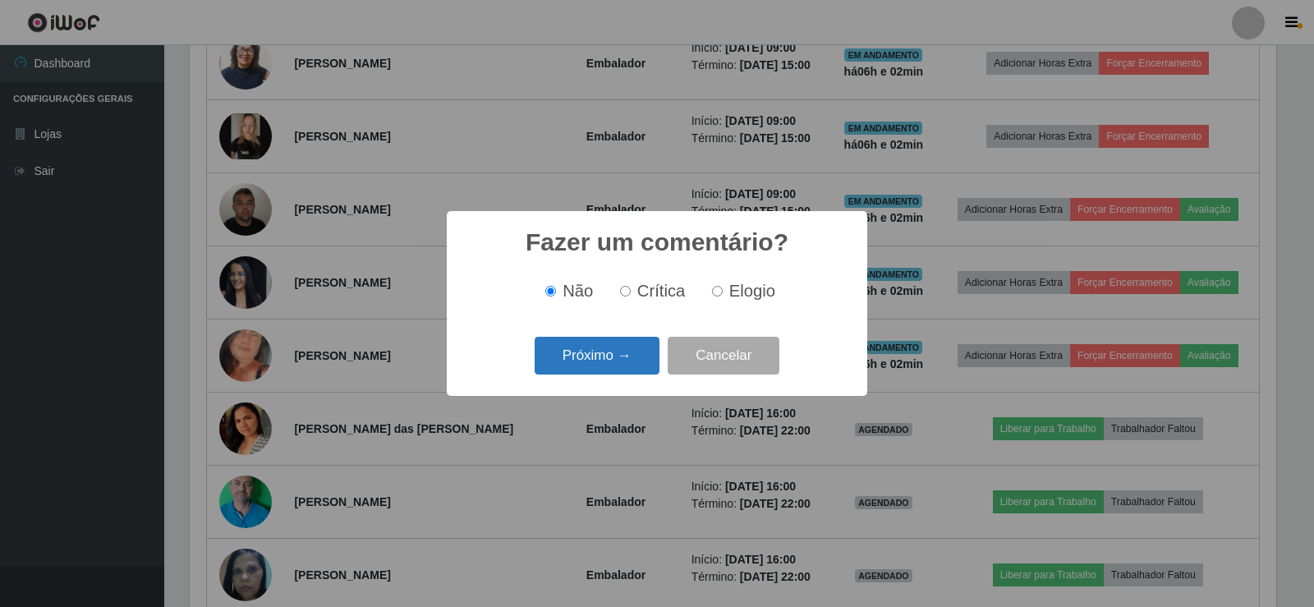
click at [591, 347] on button "Próximo →" at bounding box center [597, 356] width 125 height 39
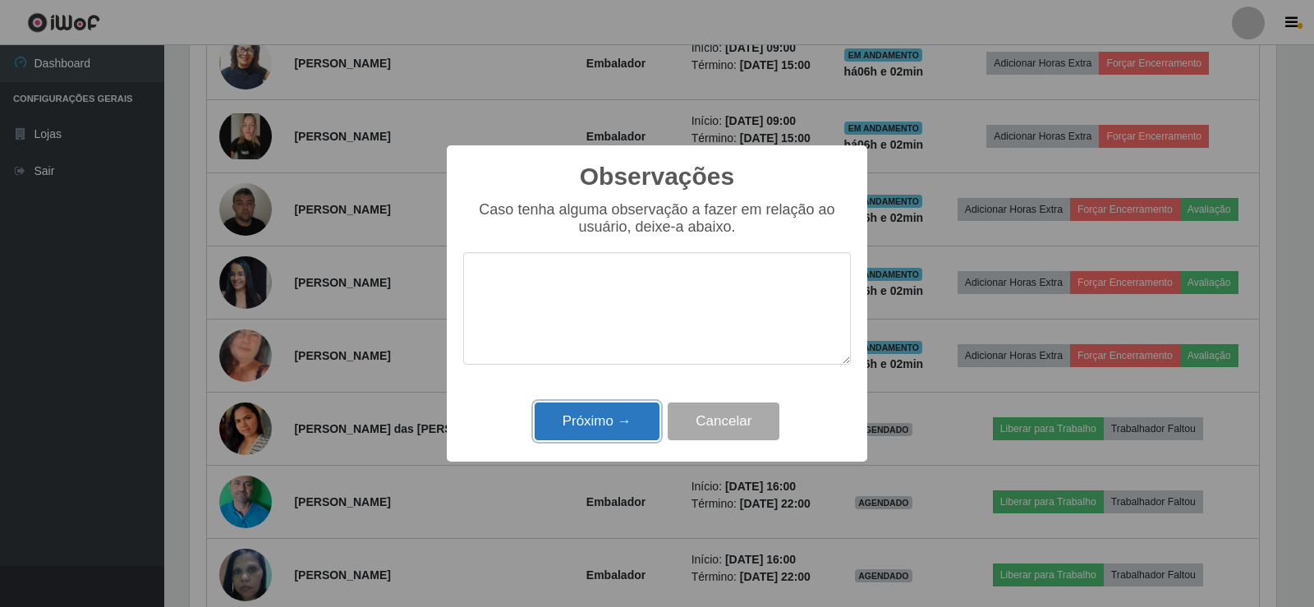
click at [600, 423] on button "Próximo →" at bounding box center [597, 422] width 125 height 39
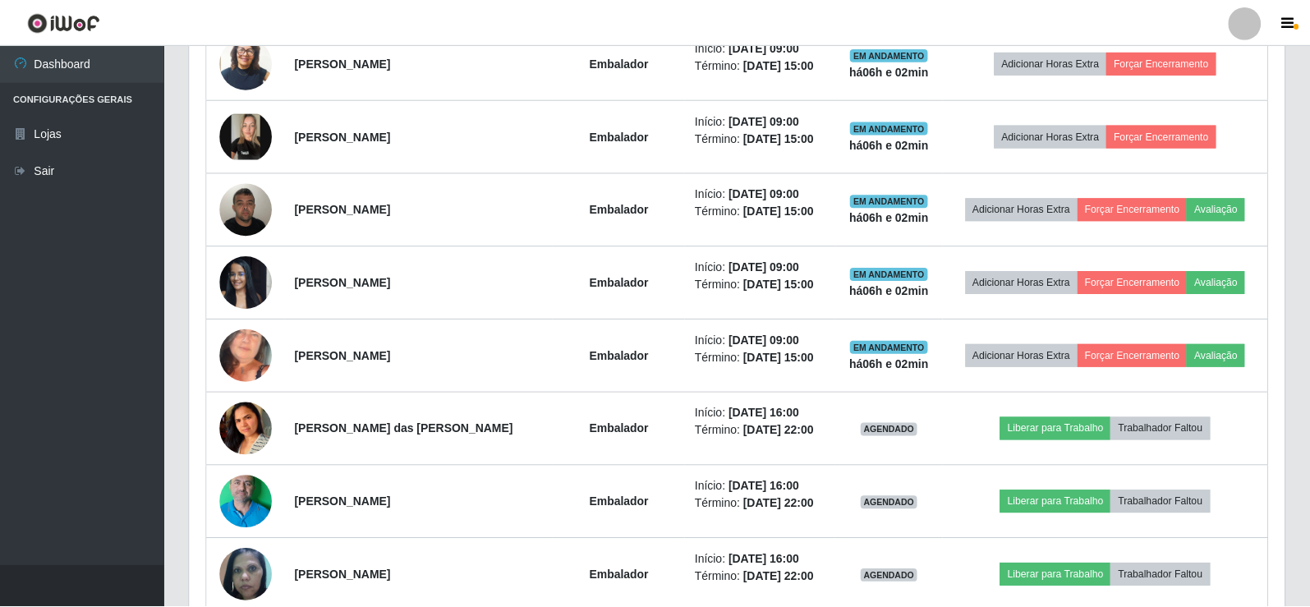
scroll to position [341, 1095]
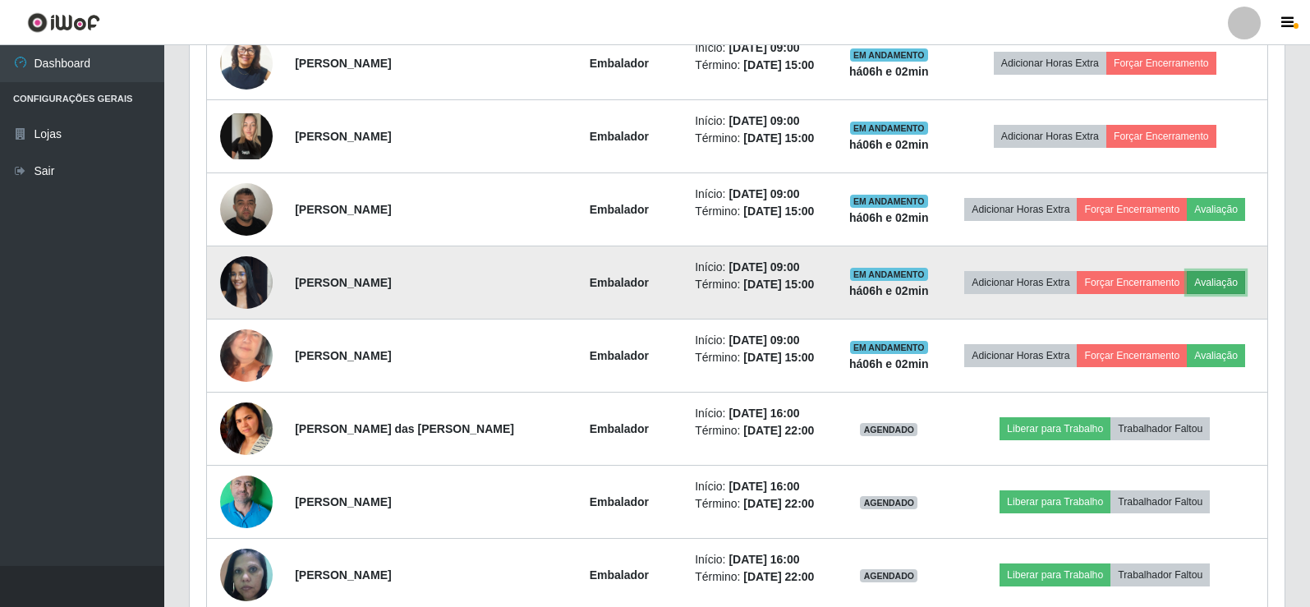
click at [1222, 290] on button "Avaliação" at bounding box center [1216, 282] width 58 height 23
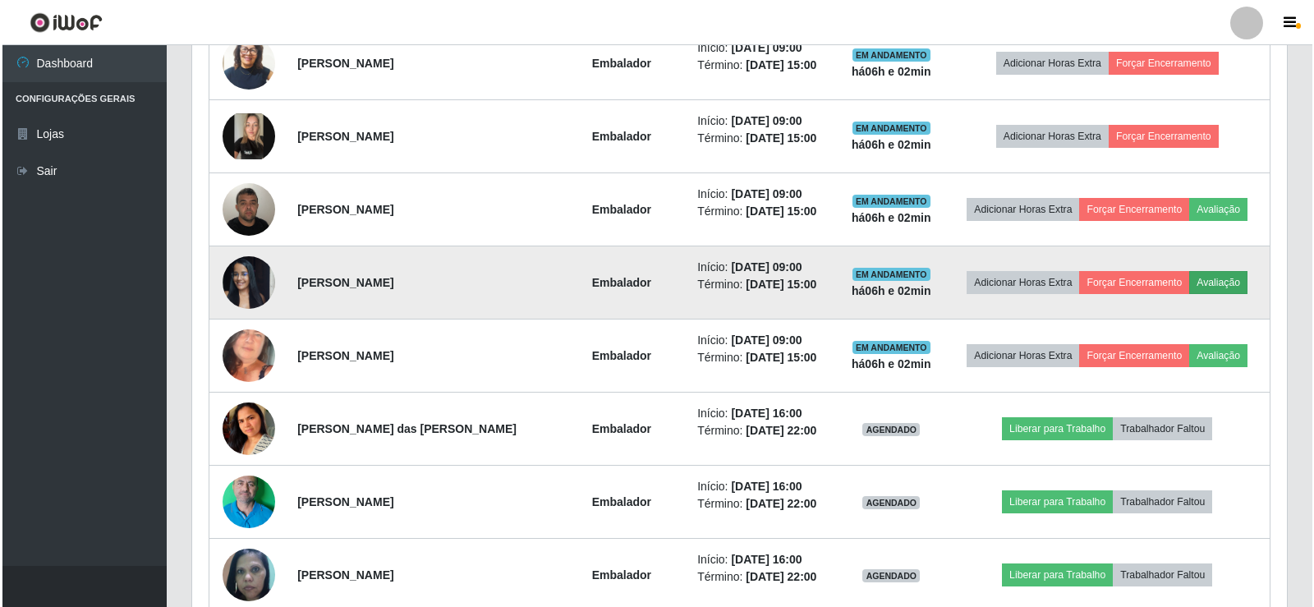
scroll to position [341, 1087]
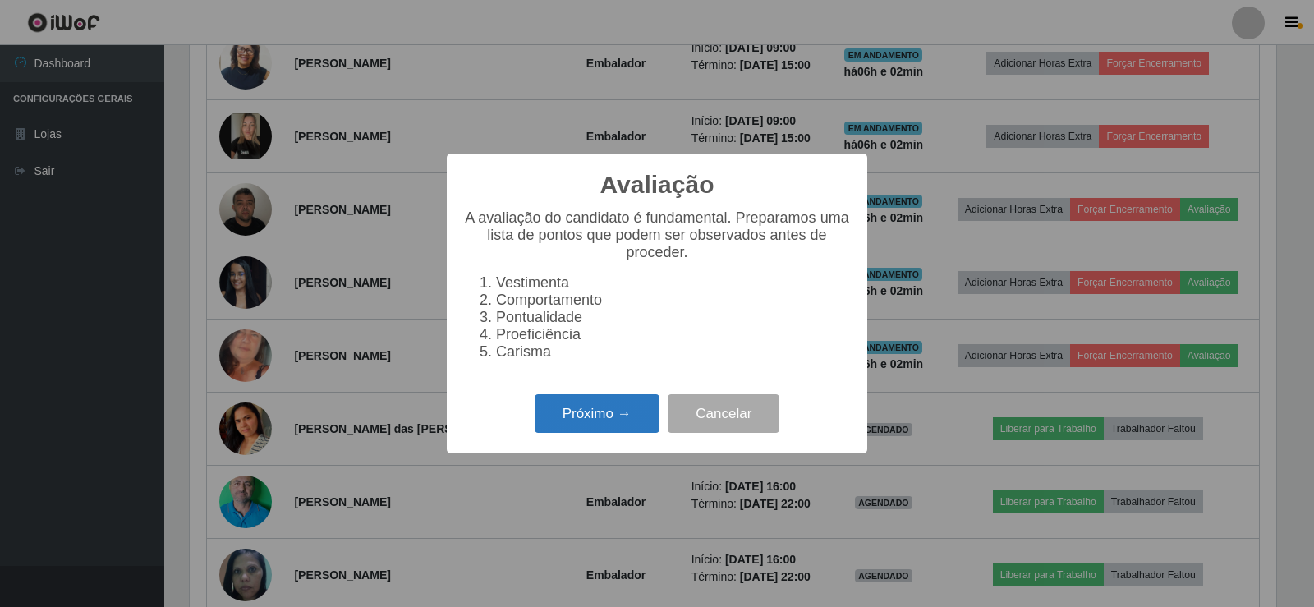
click at [631, 432] on button "Próximo →" at bounding box center [597, 413] width 125 height 39
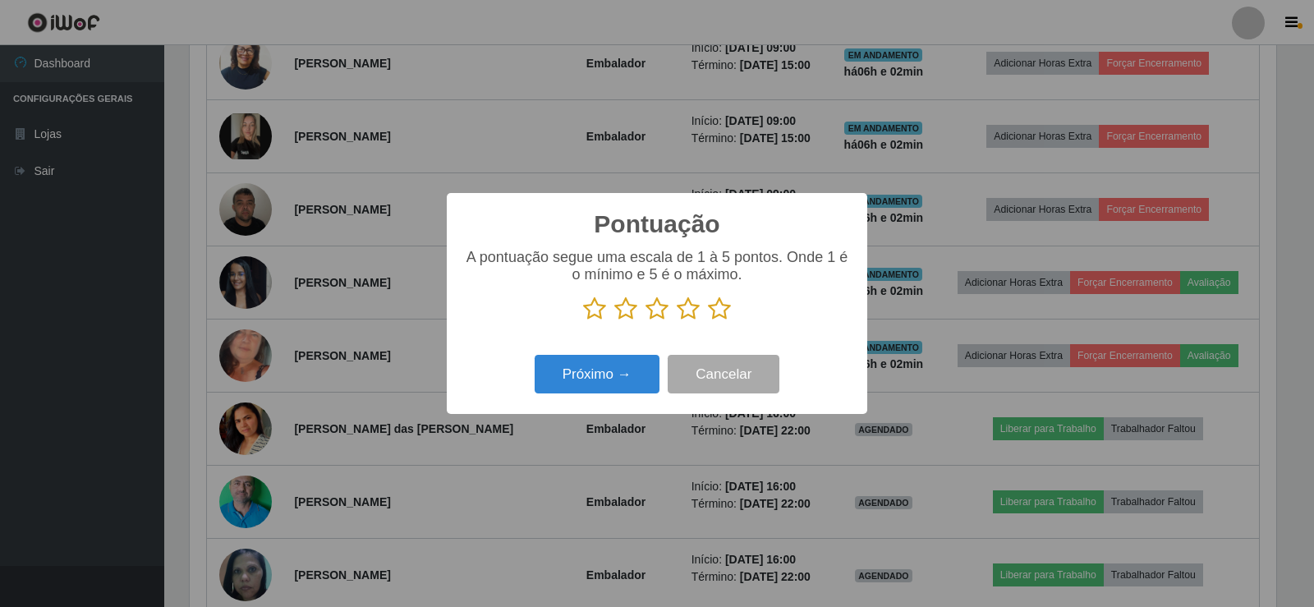
scroll to position [821135, 820389]
click at [720, 310] on icon at bounding box center [719, 309] width 23 height 25
click at [708, 321] on input "radio" at bounding box center [708, 321] width 0 height 0
click at [595, 390] on button "Próximo →" at bounding box center [597, 374] width 125 height 39
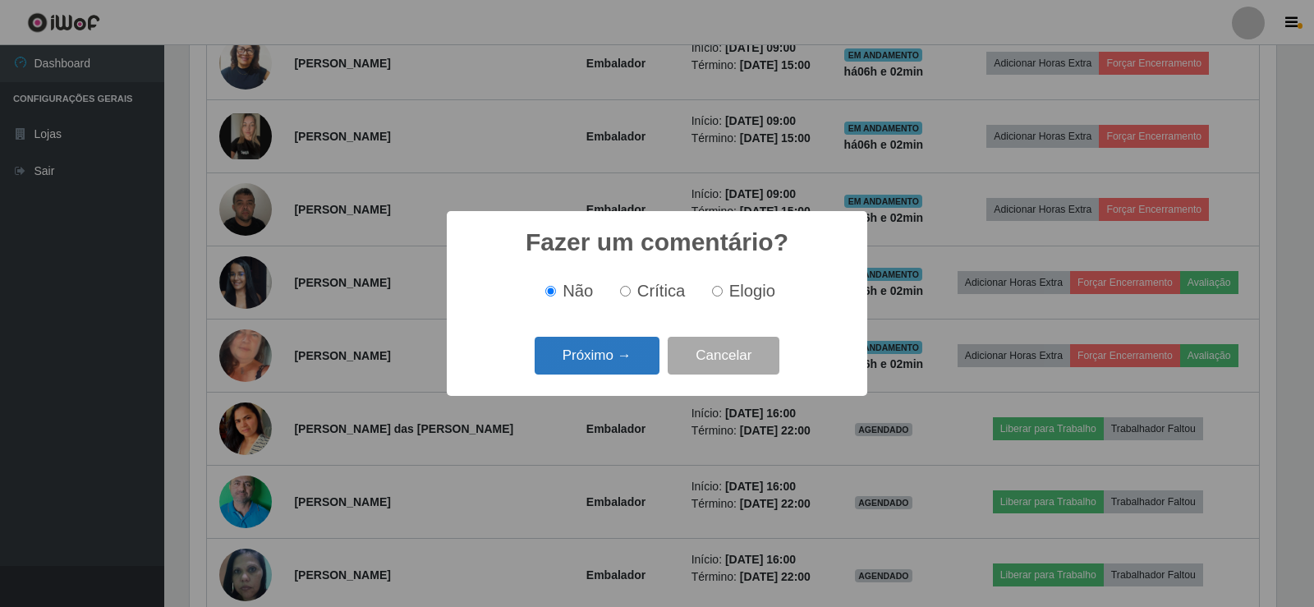
click at [635, 357] on button "Próximo →" at bounding box center [597, 356] width 125 height 39
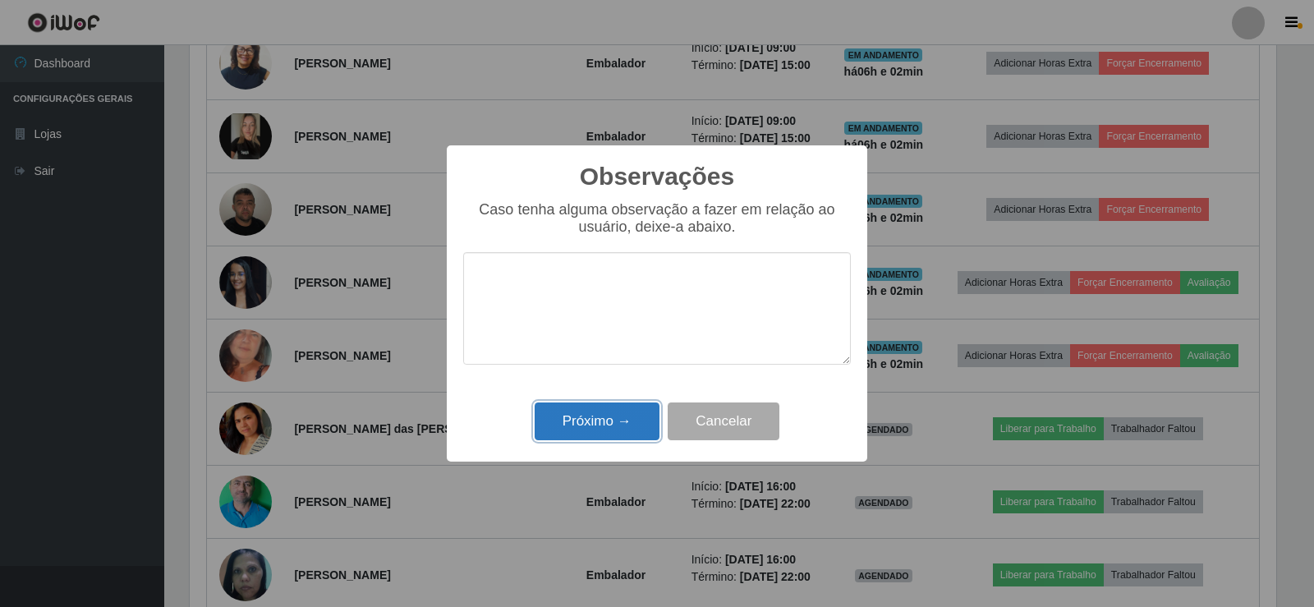
click at [636, 426] on button "Próximo →" at bounding box center [597, 422] width 125 height 39
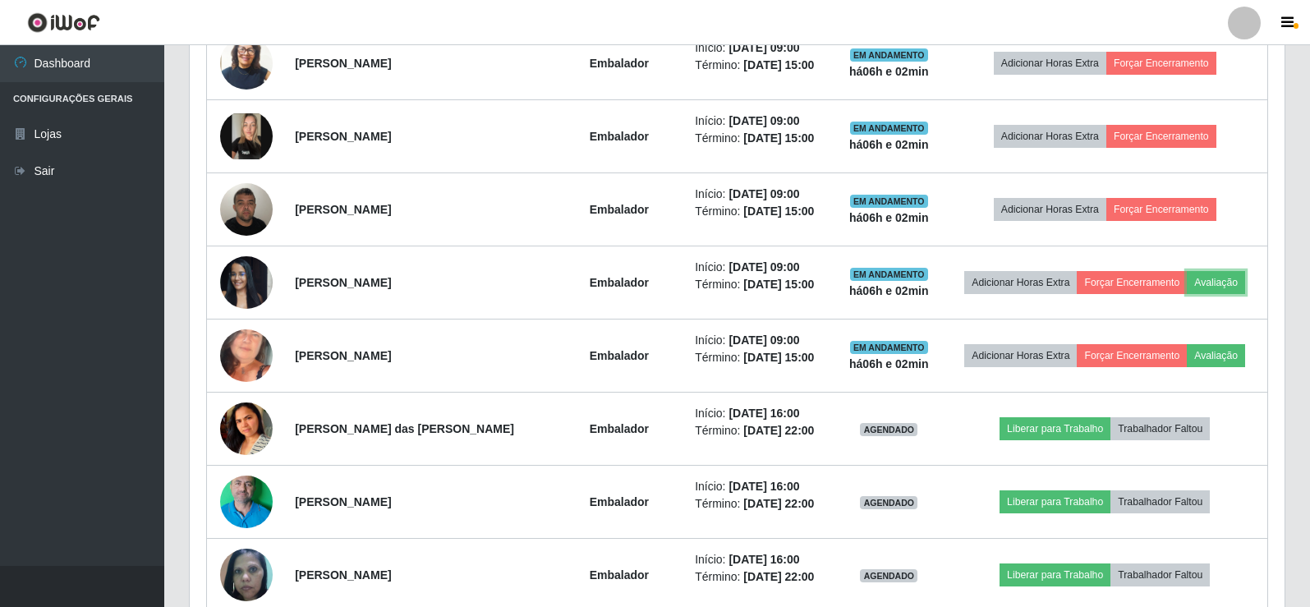
scroll to position [341, 1095]
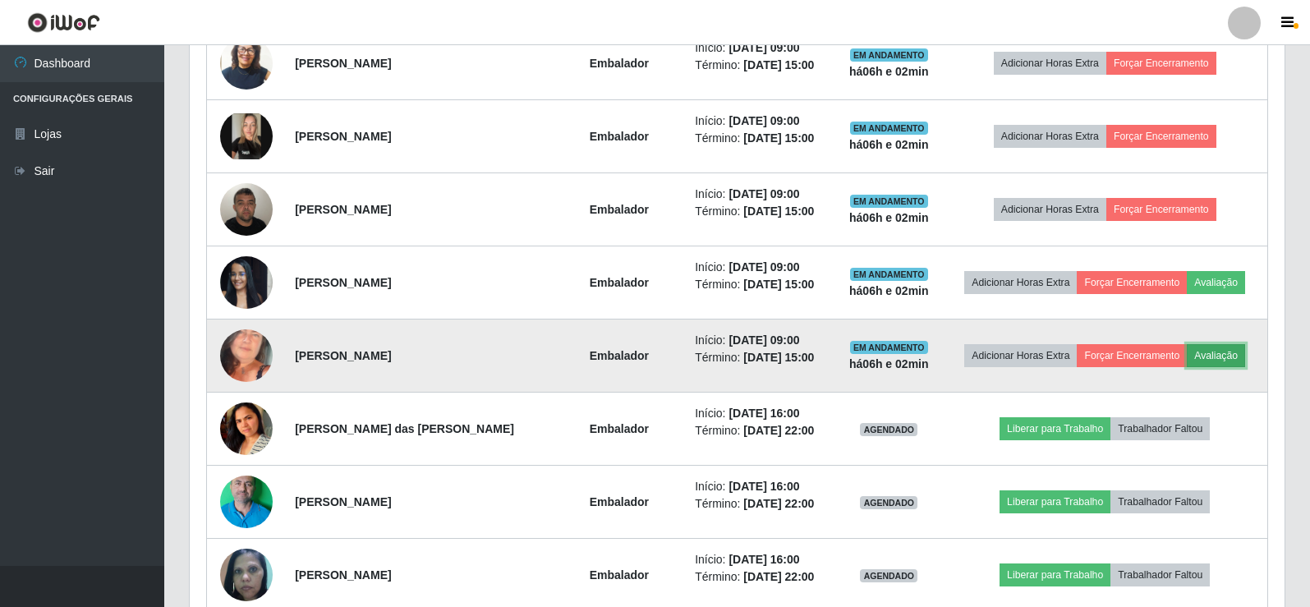
click at [1233, 357] on button "Avaliação" at bounding box center [1216, 355] width 58 height 23
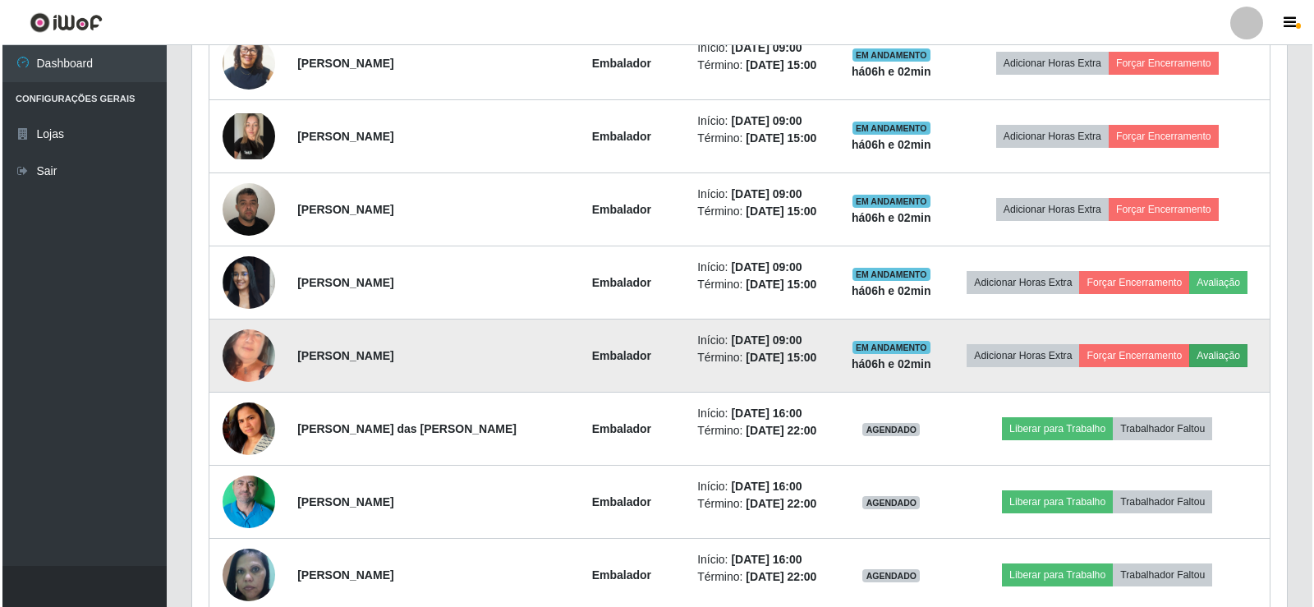
scroll to position [341, 1087]
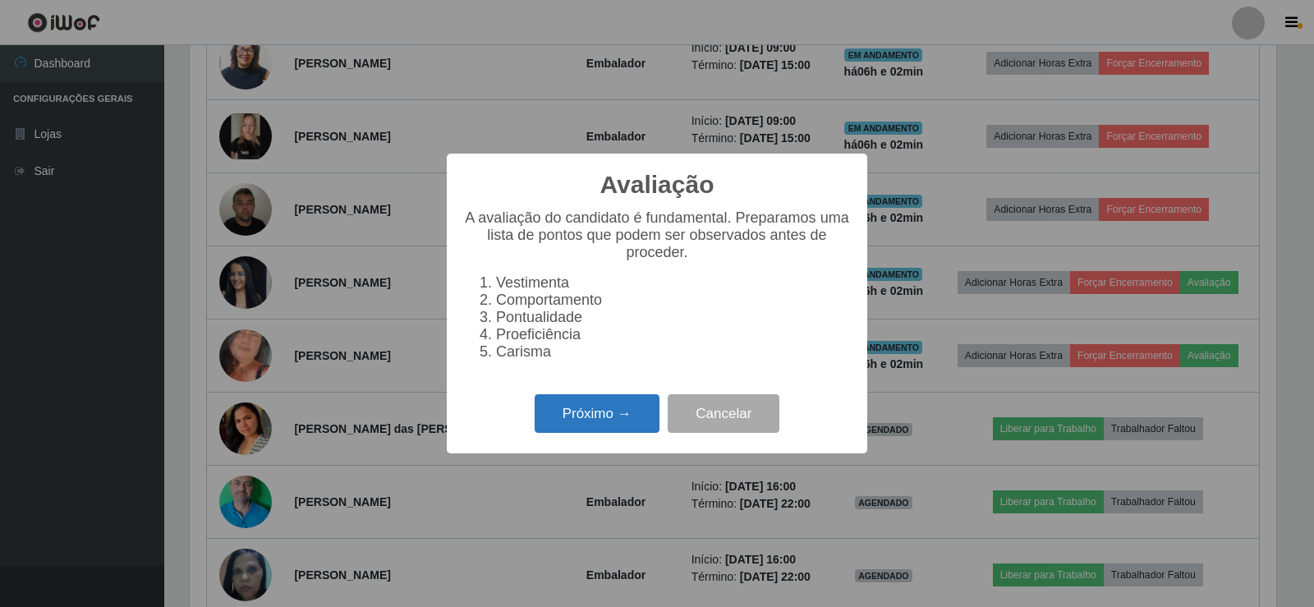
click at [632, 412] on button "Próximo →" at bounding box center [597, 413] width 125 height 39
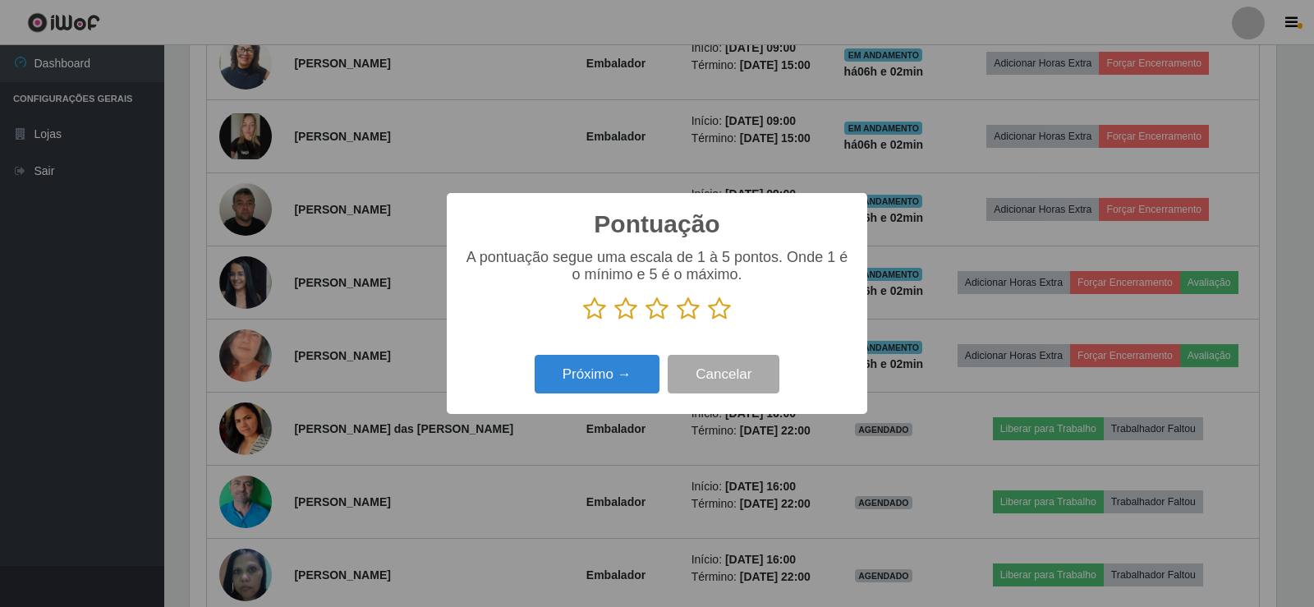
scroll to position [821135, 820389]
click at [725, 312] on icon at bounding box center [719, 309] width 23 height 25
click at [708, 321] on input "radio" at bounding box center [708, 321] width 0 height 0
click at [592, 405] on div "Pontuação × A pontuação segue uma escala de 1 à 5 pontos. Onde 1 é o mínimo e 5…" at bounding box center [657, 303] width 421 height 221
click at [610, 381] on button "Próximo →" at bounding box center [597, 374] width 125 height 39
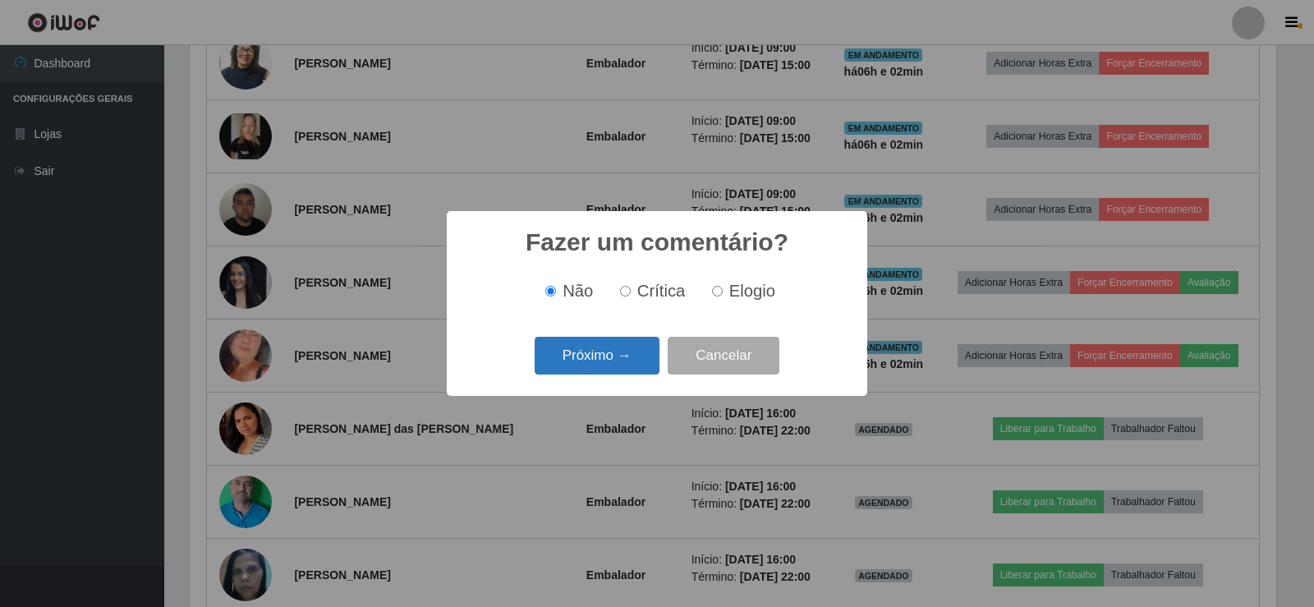
click at [624, 355] on button "Próximo →" at bounding box center [597, 356] width 125 height 39
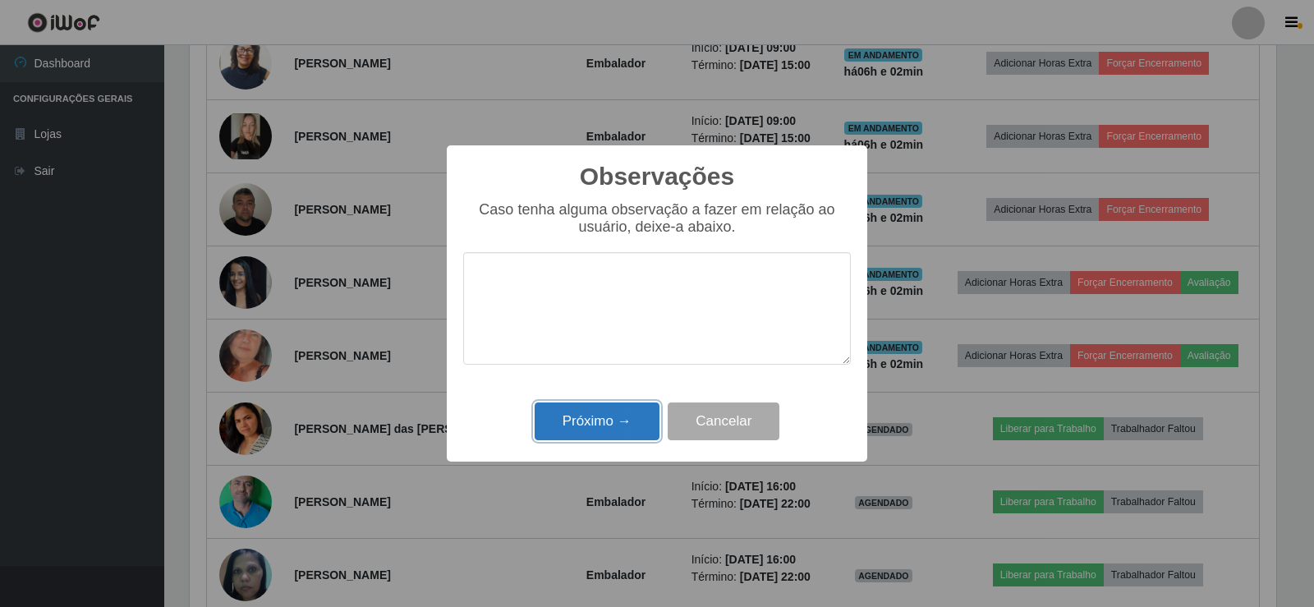
click at [638, 422] on button "Próximo →" at bounding box center [597, 422] width 125 height 39
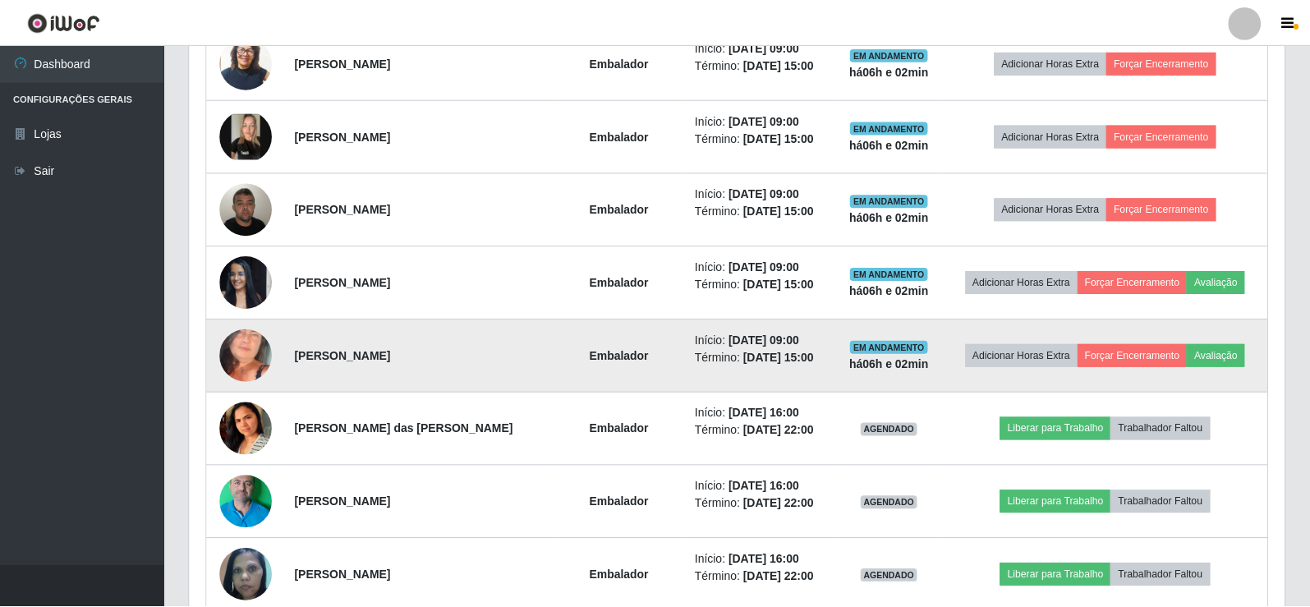
scroll to position [341, 1095]
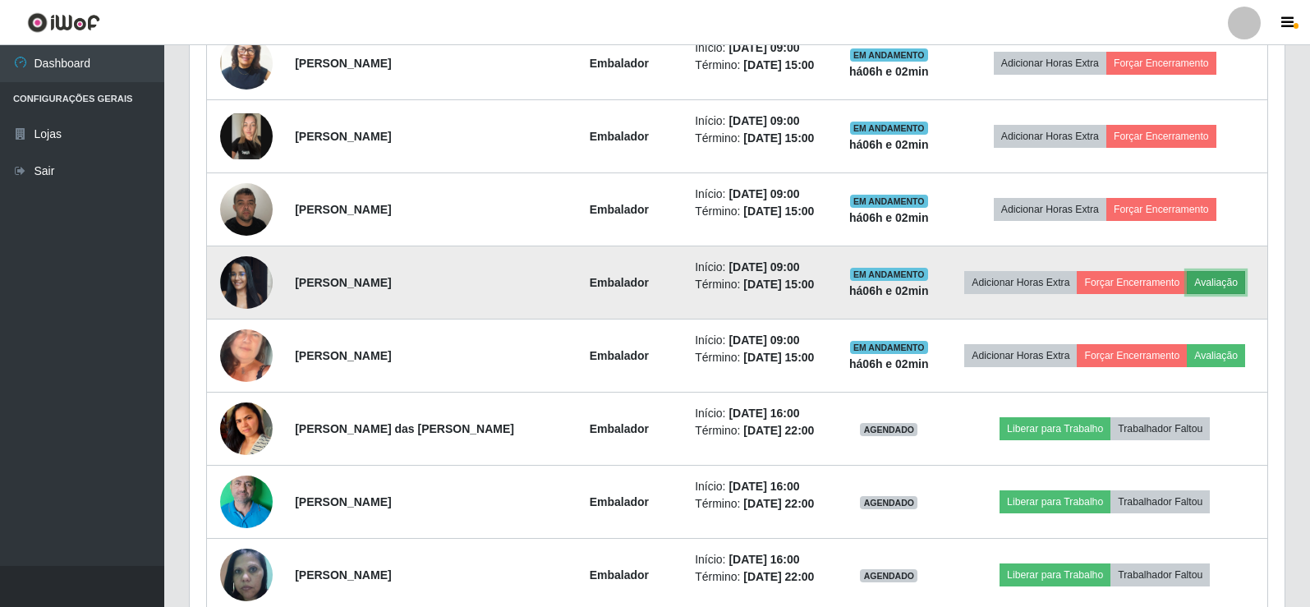
click at [1231, 277] on button "Avaliação" at bounding box center [1216, 282] width 58 height 23
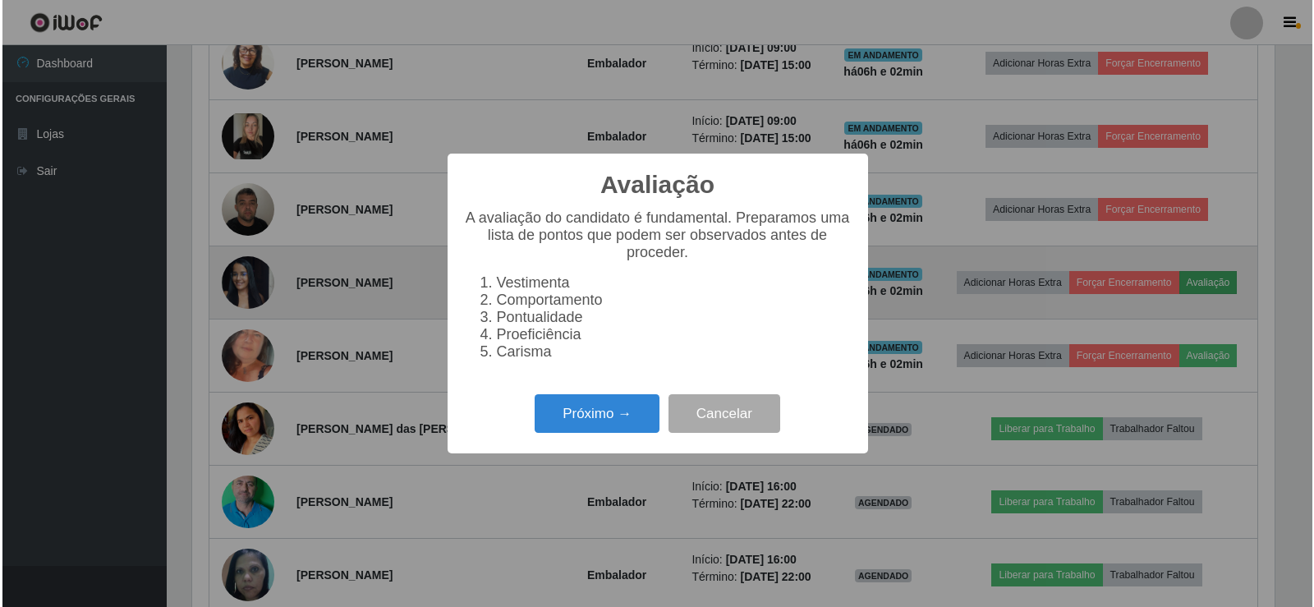
scroll to position [341, 1087]
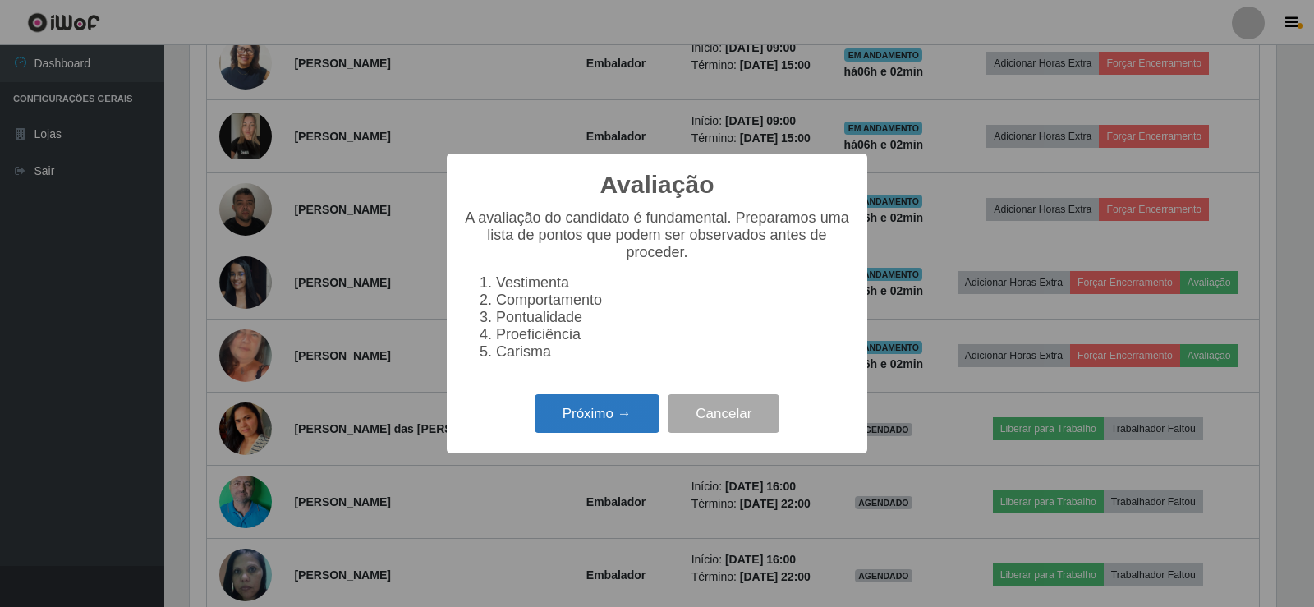
click at [640, 427] on button "Próximo →" at bounding box center [597, 413] width 125 height 39
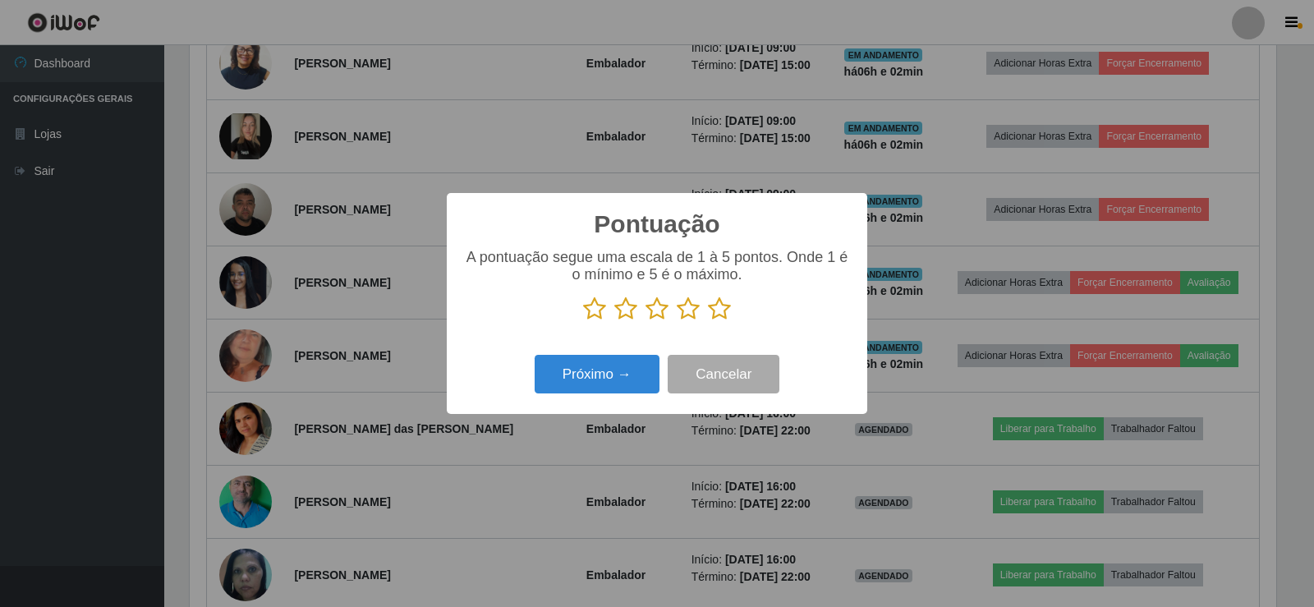
click at [711, 314] on icon at bounding box center [719, 309] width 23 height 25
click at [708, 321] on input "radio" at bounding box center [708, 321] width 0 height 0
click at [610, 370] on button "Próximo →" at bounding box center [597, 374] width 125 height 39
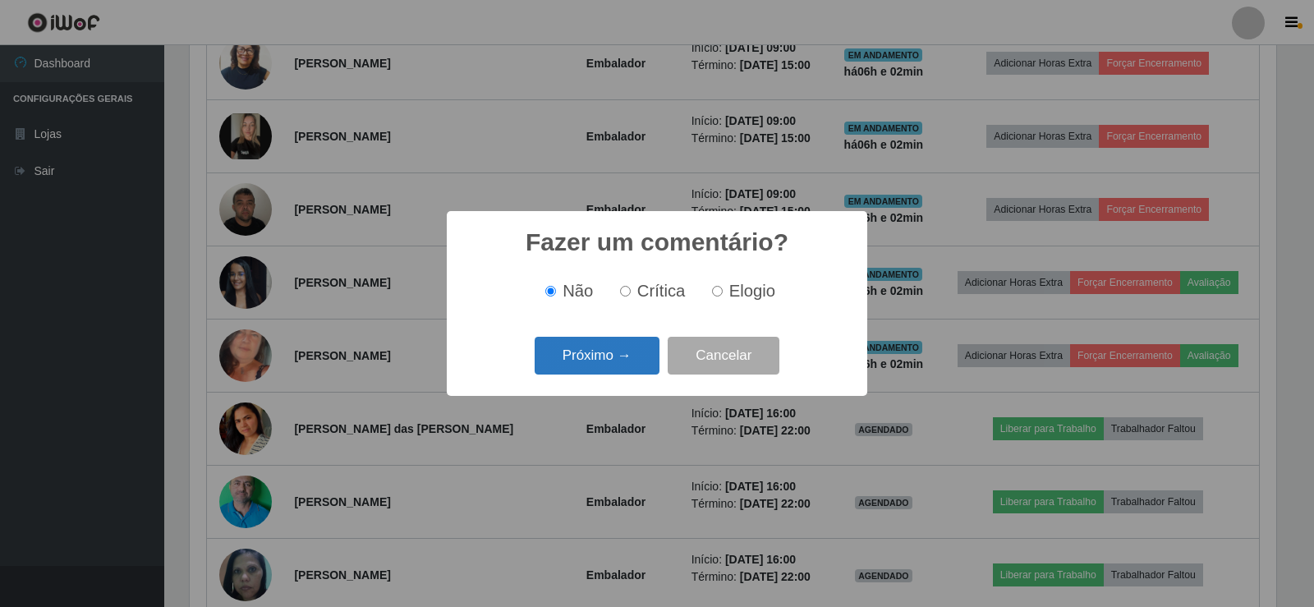
click at [620, 366] on button "Próximo →" at bounding box center [597, 356] width 125 height 39
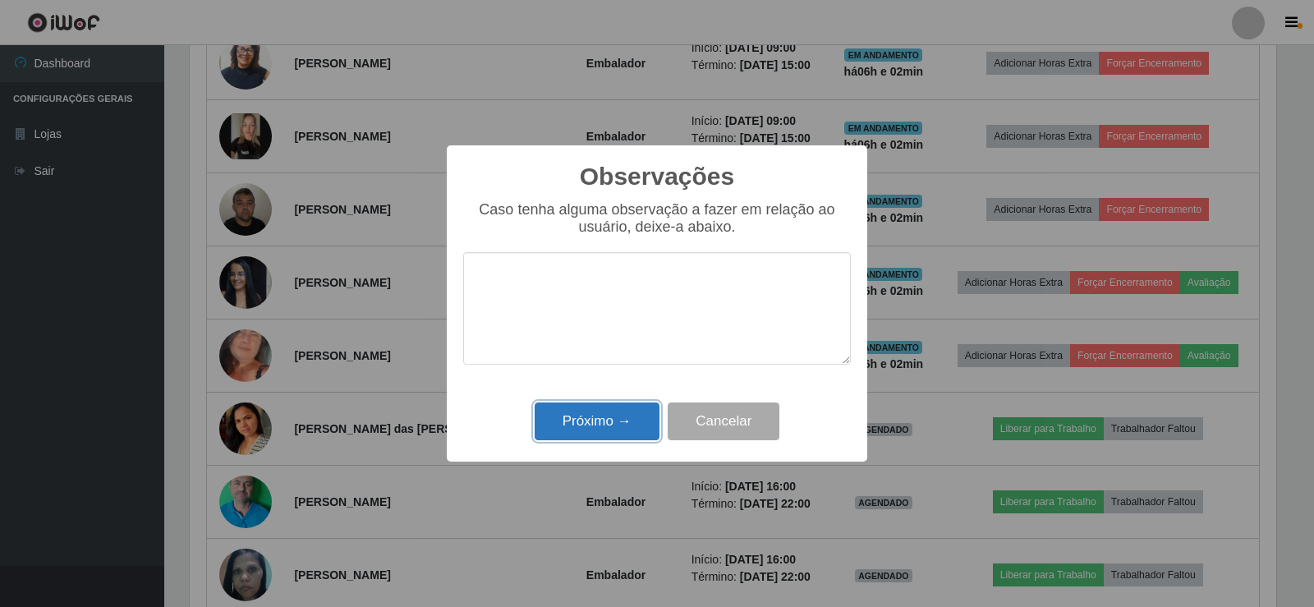
click at [609, 431] on button "Próximo →" at bounding box center [597, 422] width 125 height 39
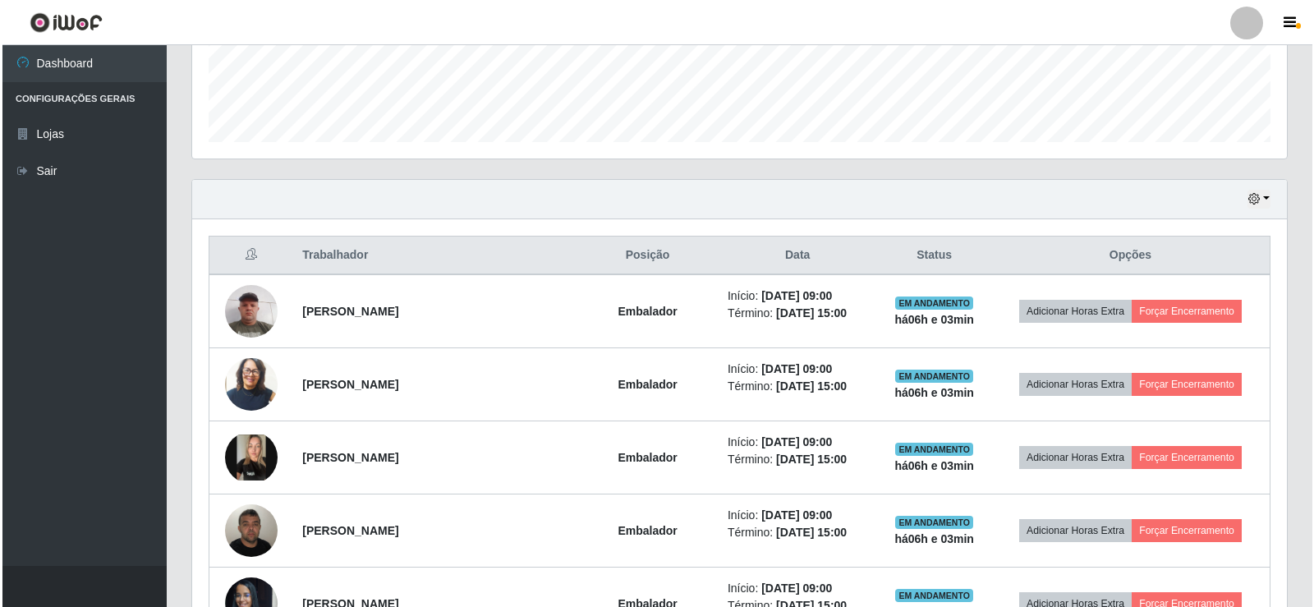
scroll to position [438, 0]
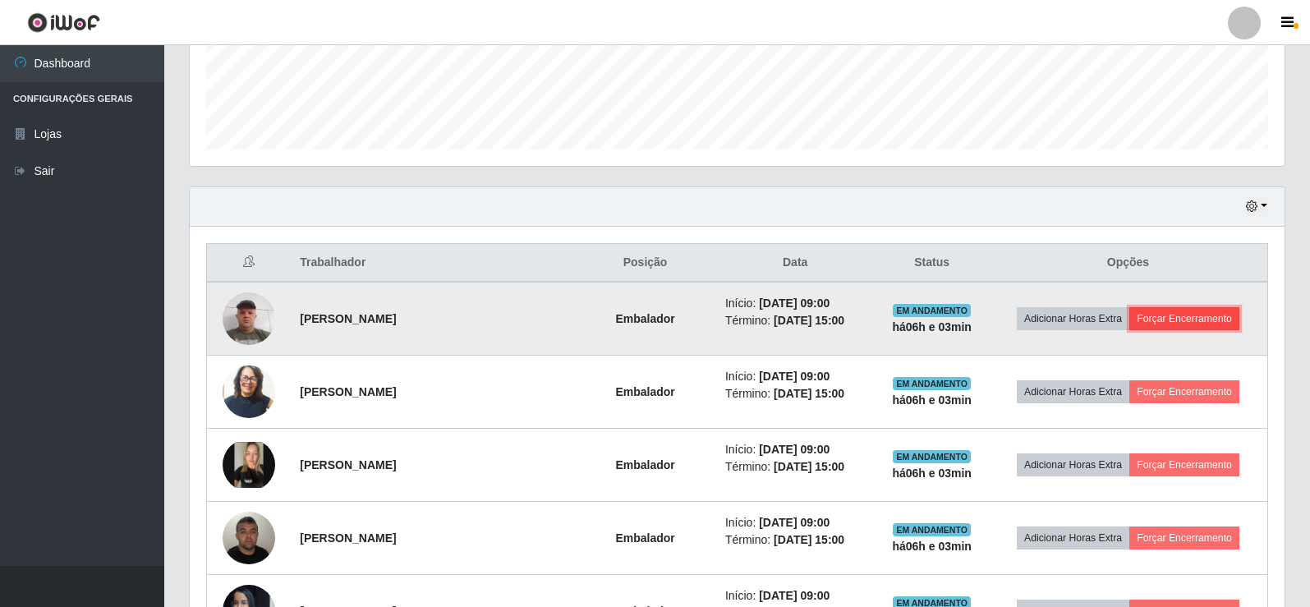
click at [1189, 308] on button "Forçar Encerramento" at bounding box center [1185, 318] width 110 height 23
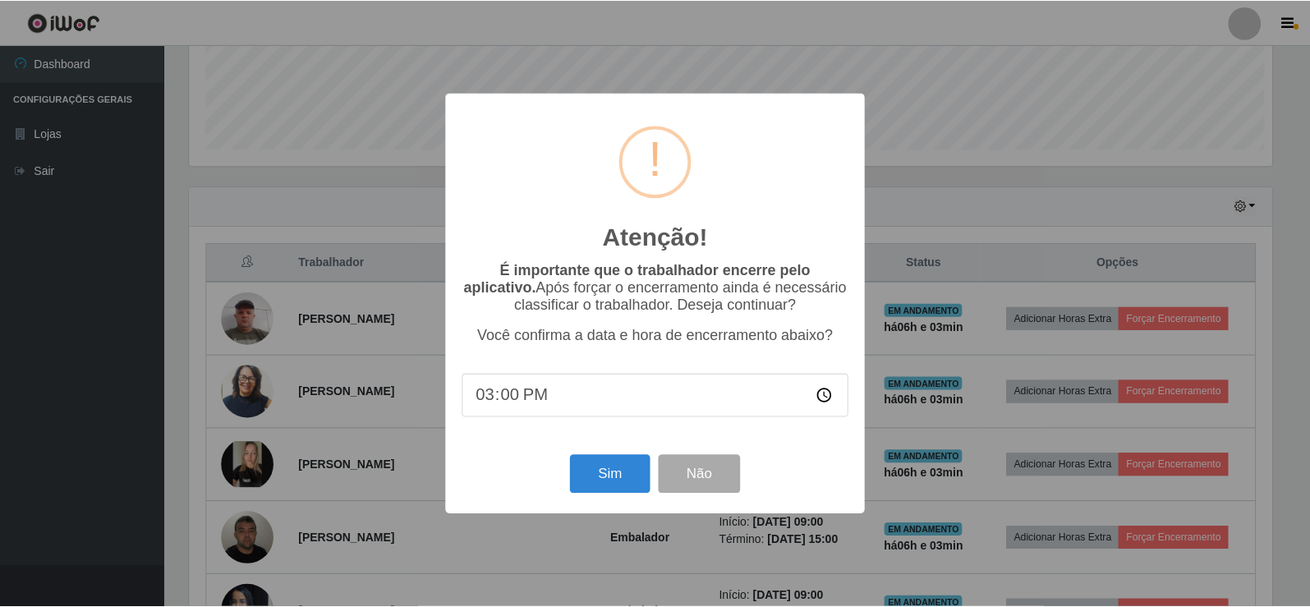
scroll to position [341, 1087]
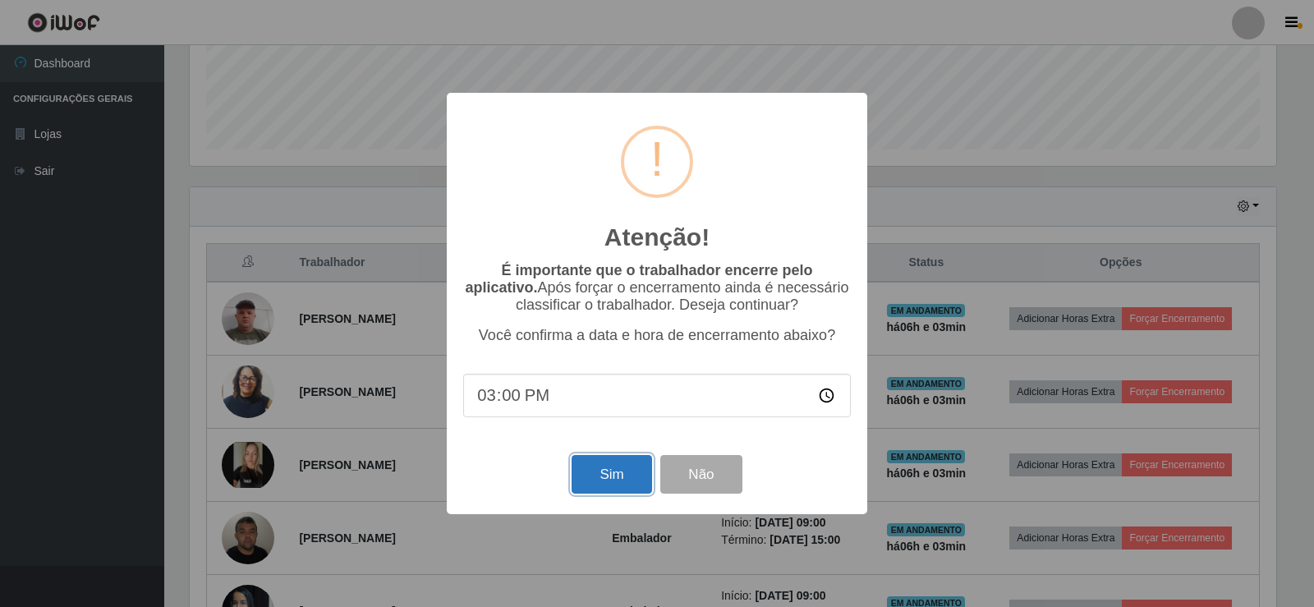
click at [628, 478] on button "Sim" at bounding box center [612, 474] width 80 height 39
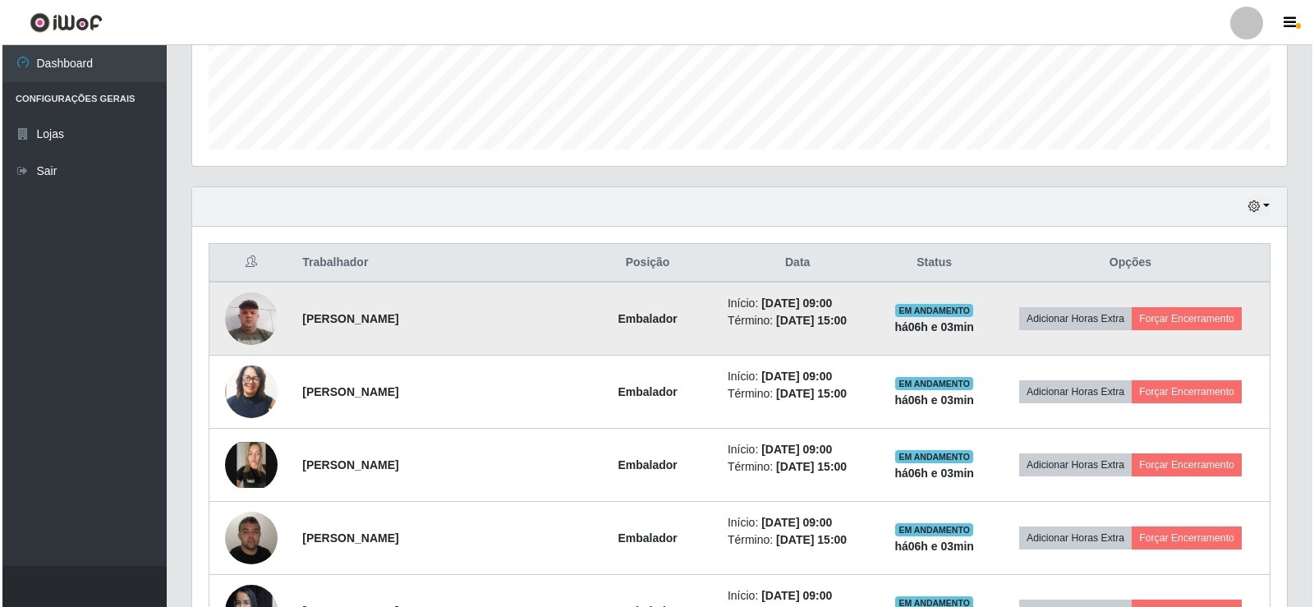
scroll to position [0, 0]
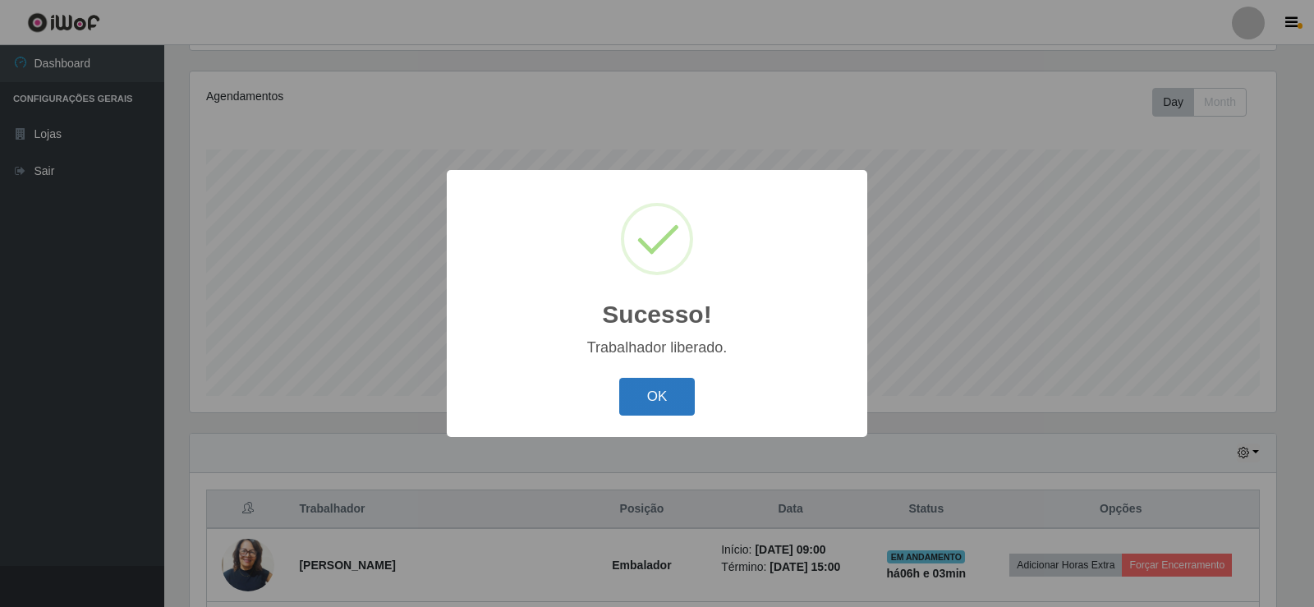
click at [642, 388] on button "OK" at bounding box center [657, 397] width 76 height 39
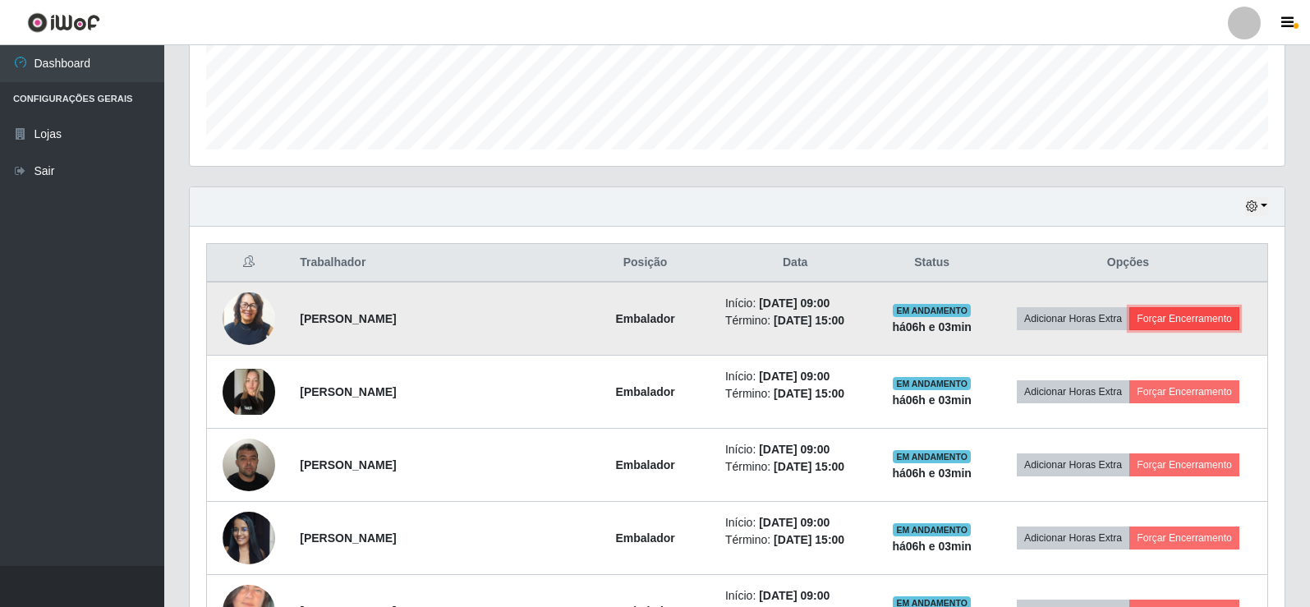
click at [1211, 321] on button "Forçar Encerramento" at bounding box center [1185, 318] width 110 height 23
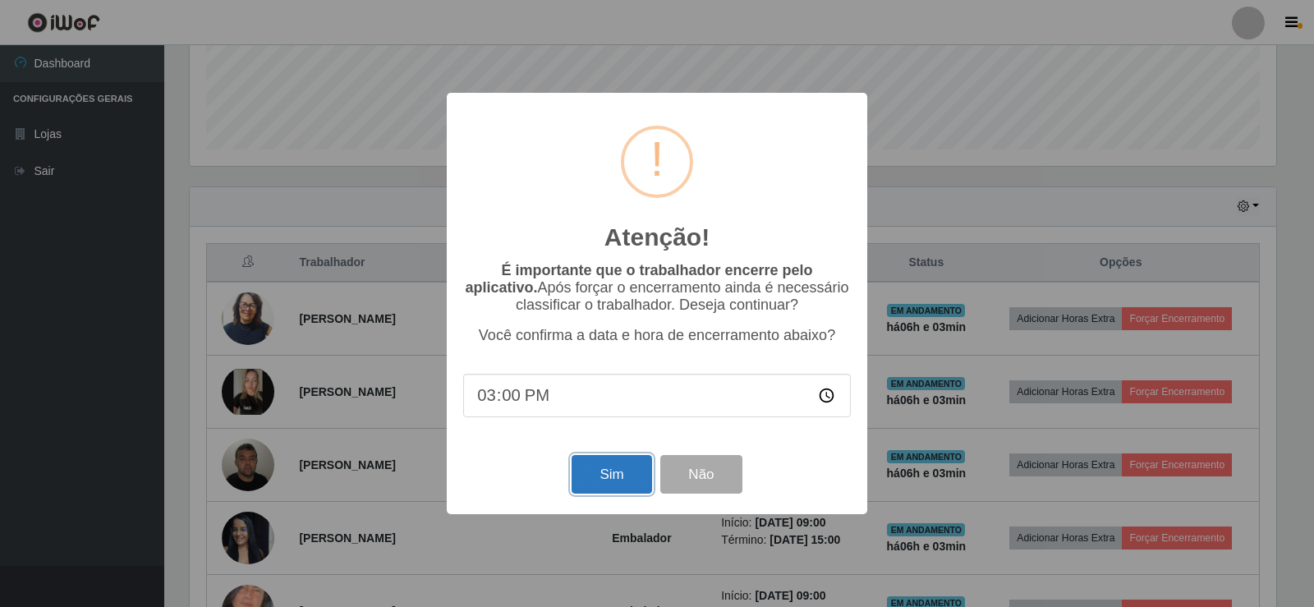
click at [606, 476] on button "Sim" at bounding box center [612, 474] width 80 height 39
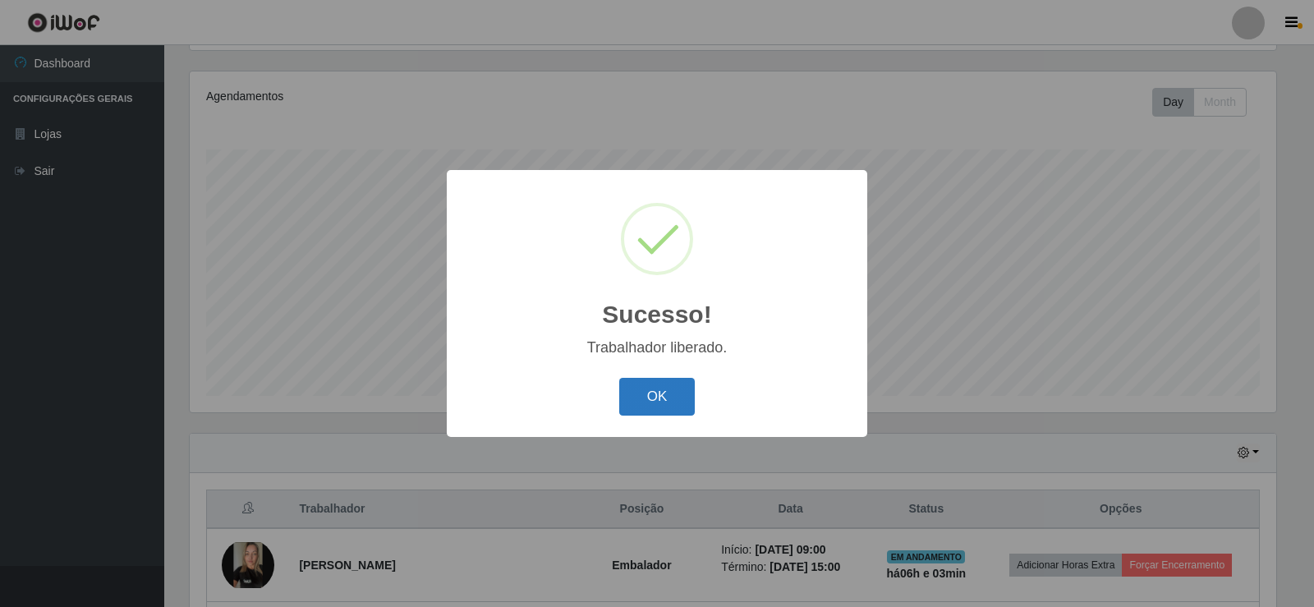
click at [665, 391] on button "OK" at bounding box center [657, 397] width 76 height 39
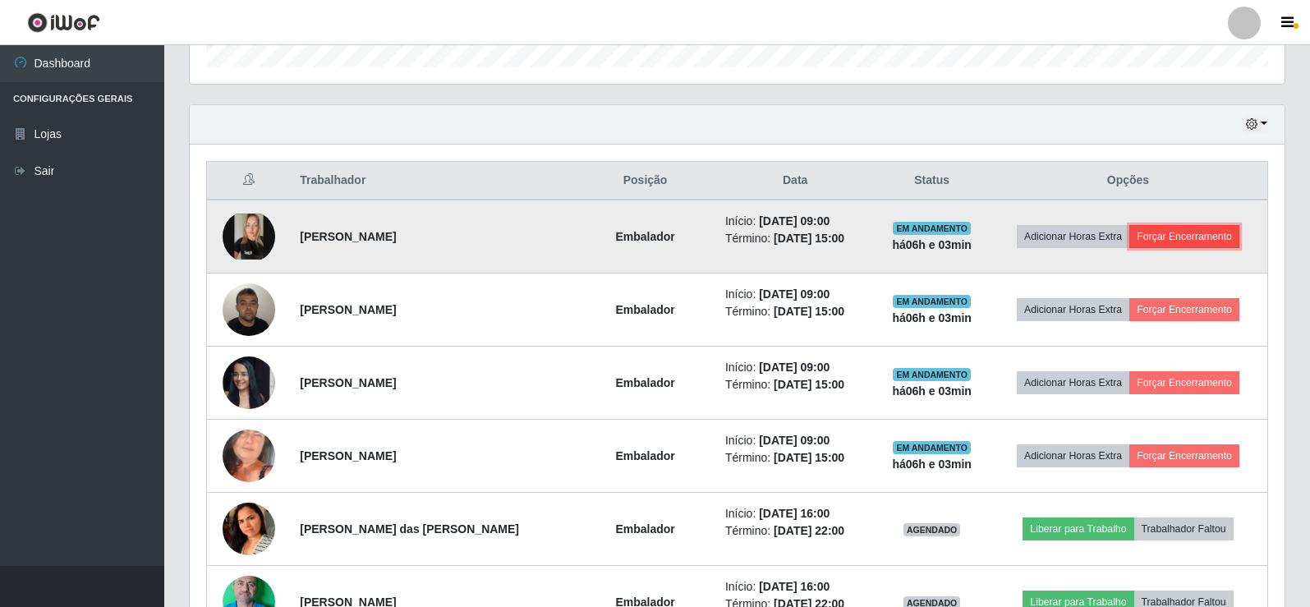
click at [1199, 230] on button "Forçar Encerramento" at bounding box center [1185, 236] width 110 height 23
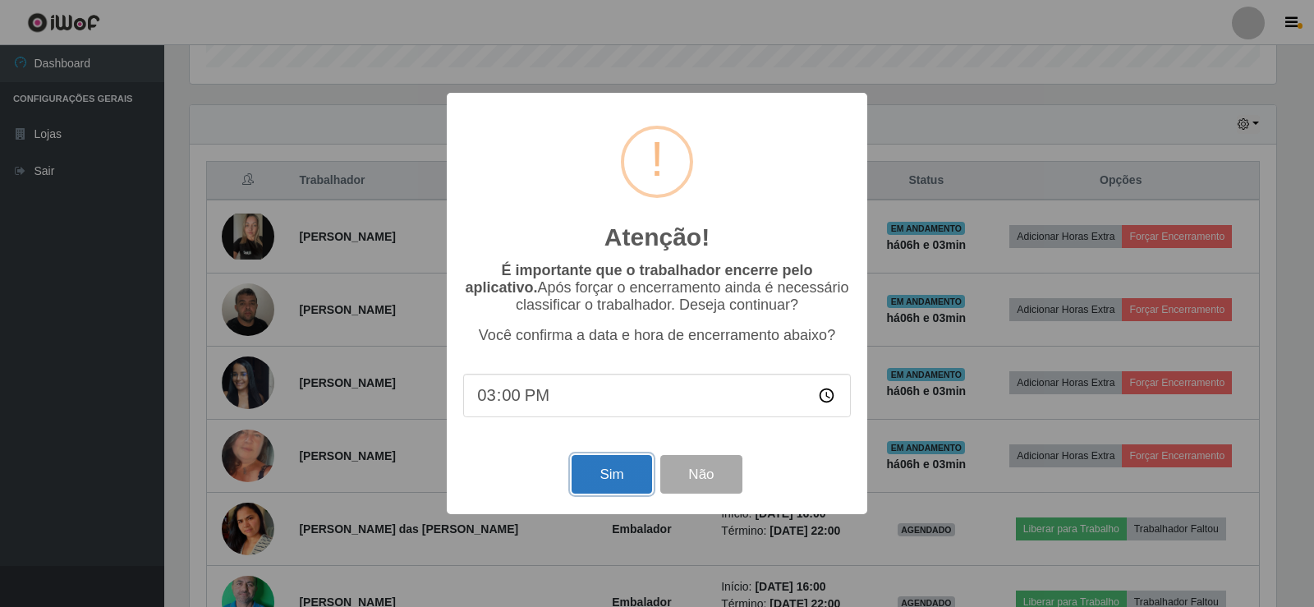
click at [605, 464] on button "Sim" at bounding box center [612, 474] width 80 height 39
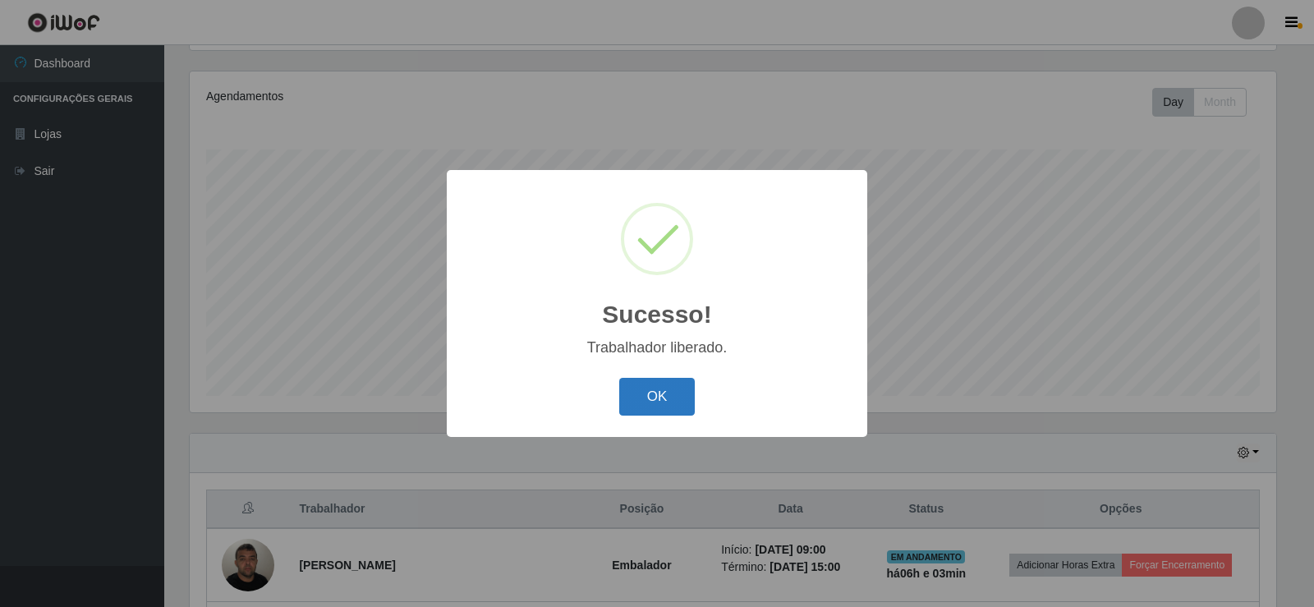
click at [641, 390] on button "OK" at bounding box center [657, 397] width 76 height 39
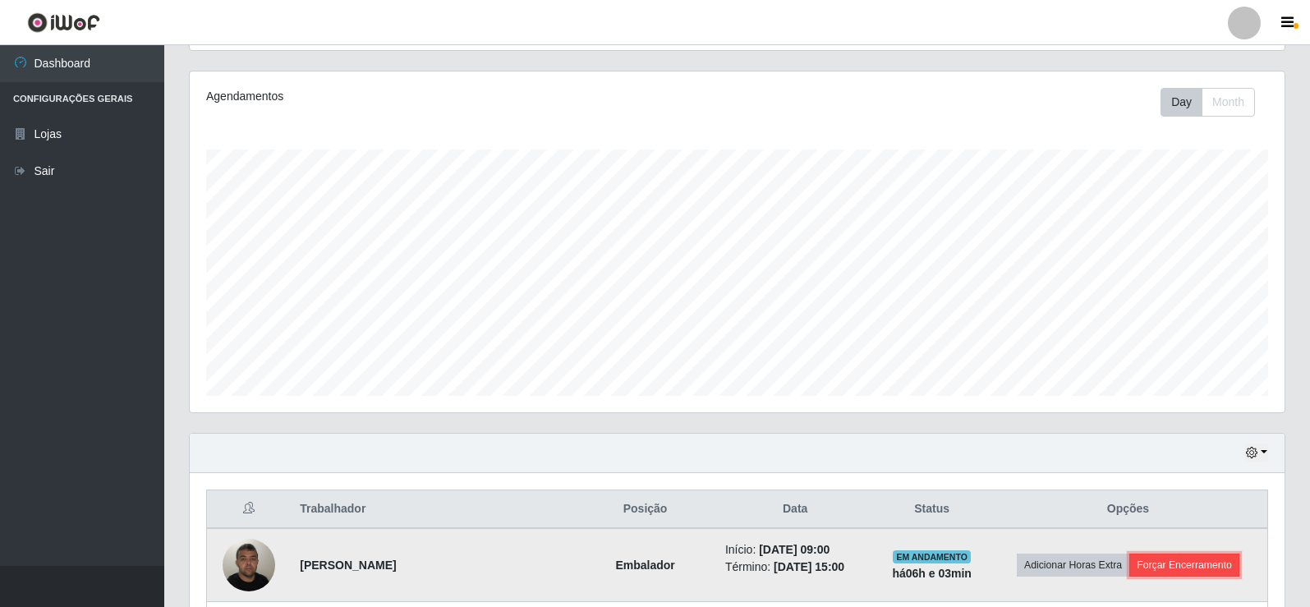
click at [1181, 568] on button "Forçar Encerramento" at bounding box center [1185, 565] width 110 height 23
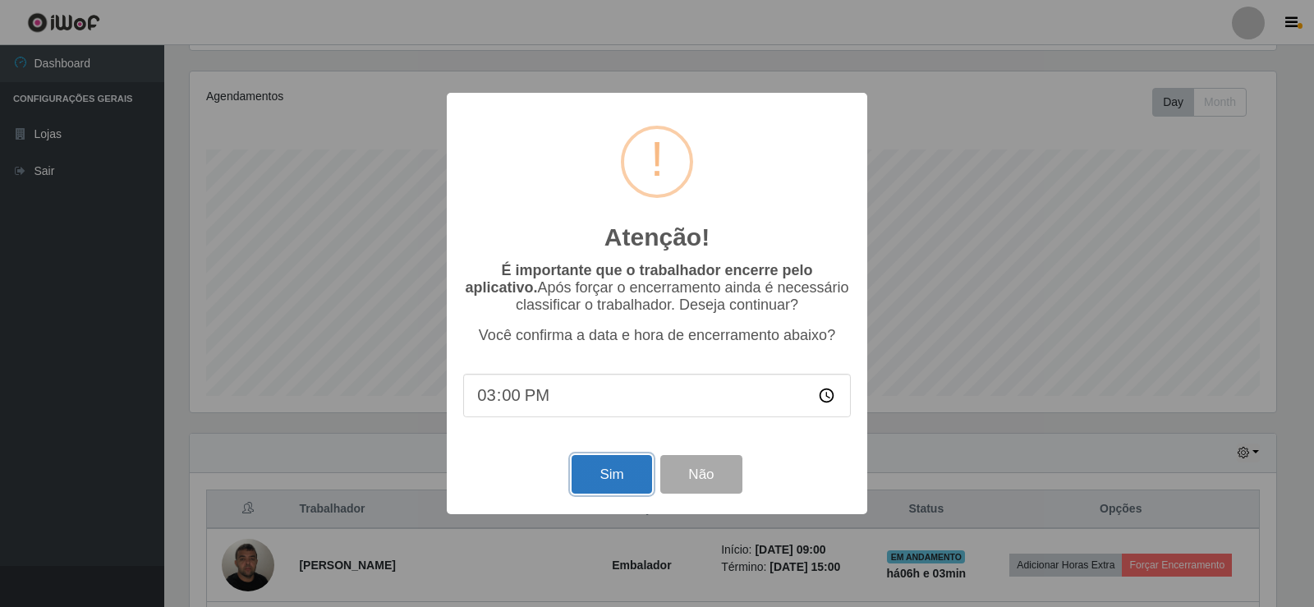
click at [615, 480] on button "Sim" at bounding box center [612, 474] width 80 height 39
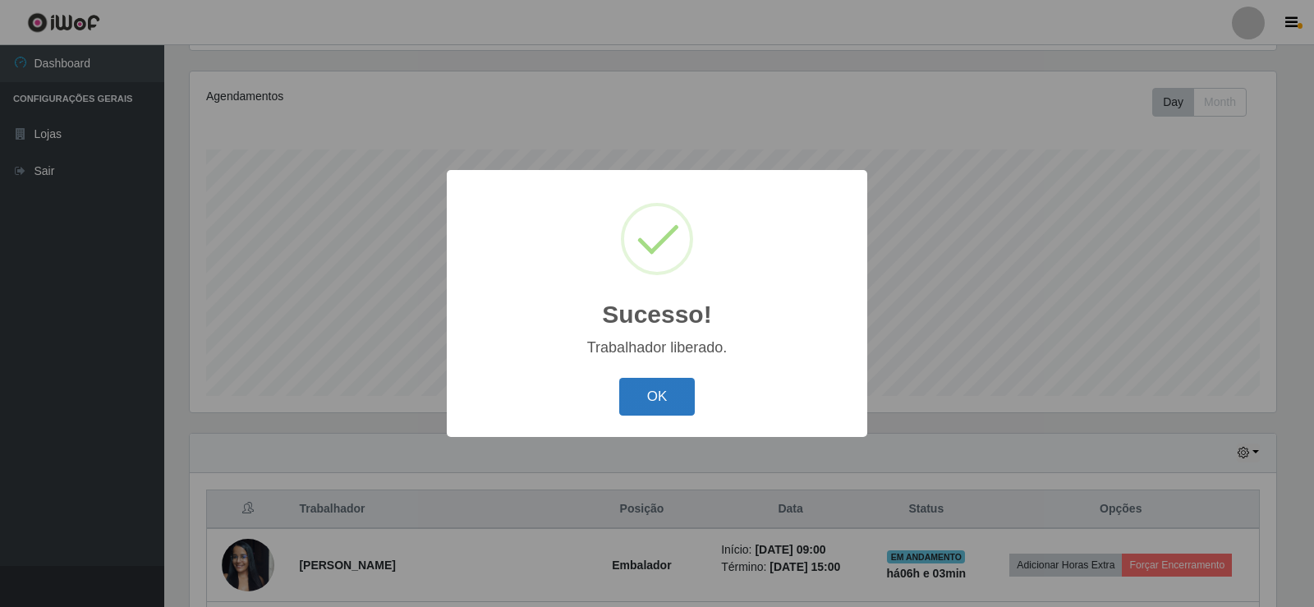
click at [649, 392] on button "OK" at bounding box center [657, 397] width 76 height 39
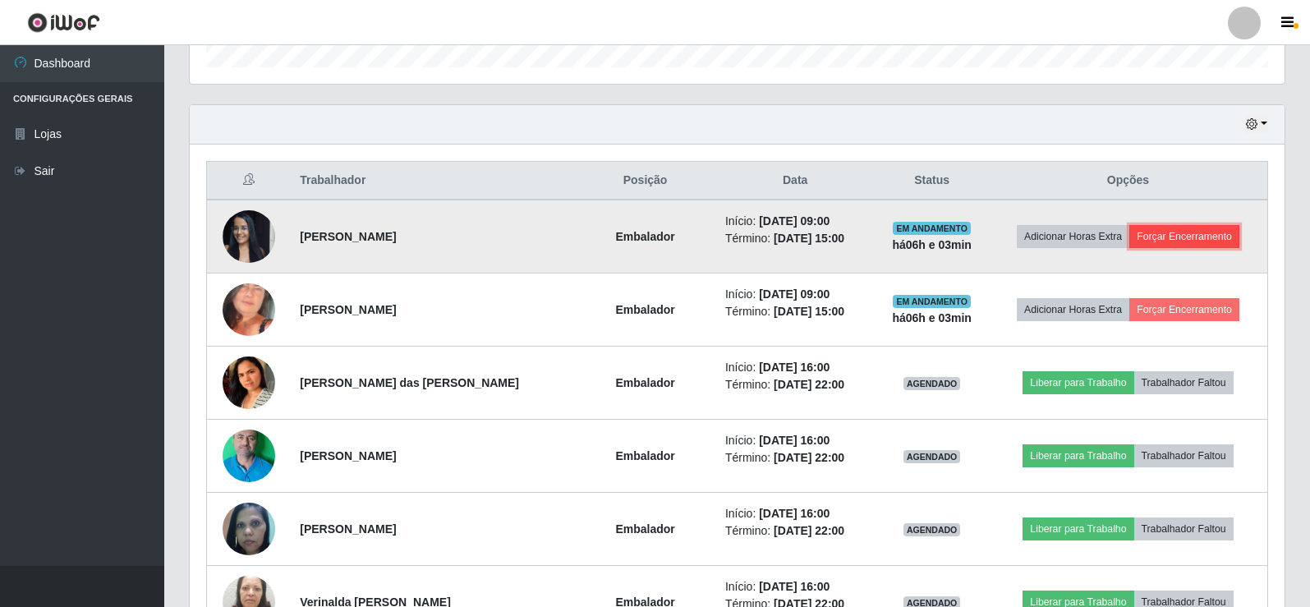
click at [1185, 244] on button "Forçar Encerramento" at bounding box center [1185, 236] width 110 height 23
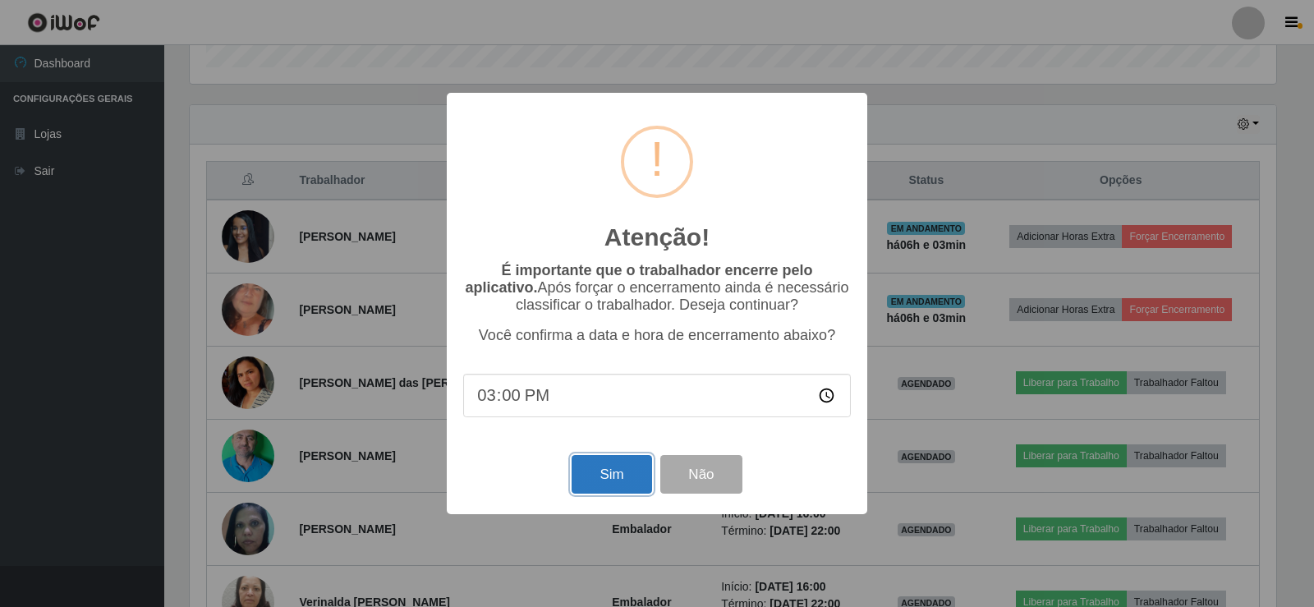
click at [610, 494] on button "Sim" at bounding box center [612, 474] width 80 height 39
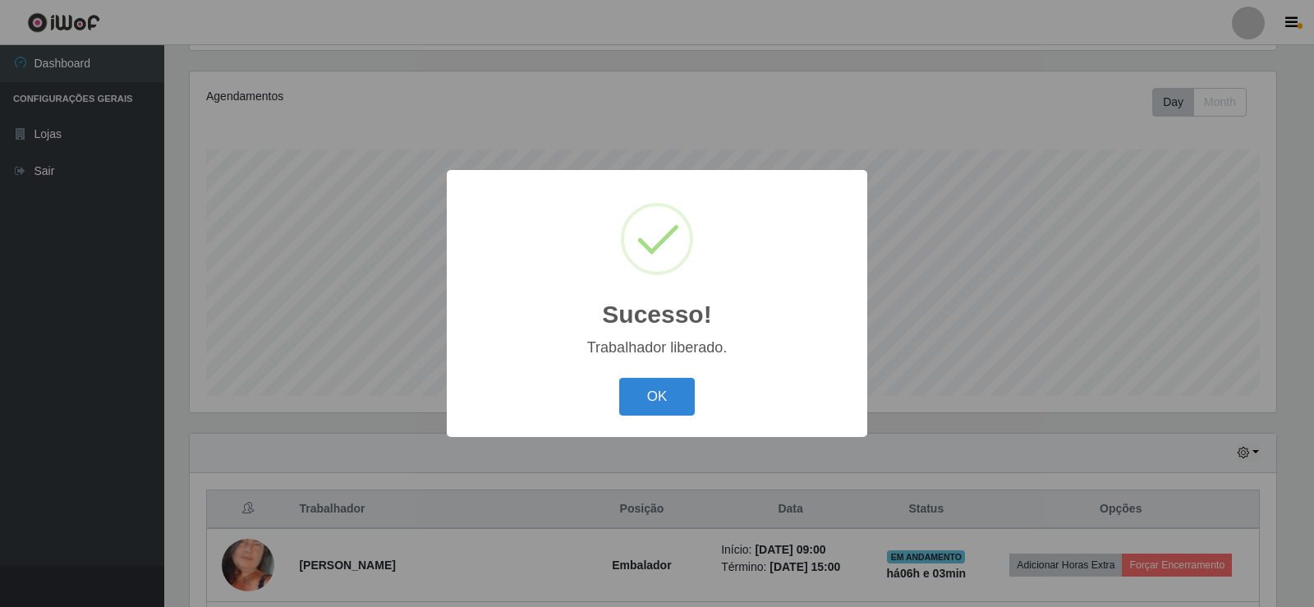
drag, startPoint x: 657, startPoint y: 371, endPoint x: 674, endPoint y: 383, distance: 20.7
click at [658, 372] on div "Sucesso! × Trabalhador liberado. OK Cancel" at bounding box center [657, 303] width 421 height 266
click at [674, 383] on button "OK" at bounding box center [657, 397] width 76 height 39
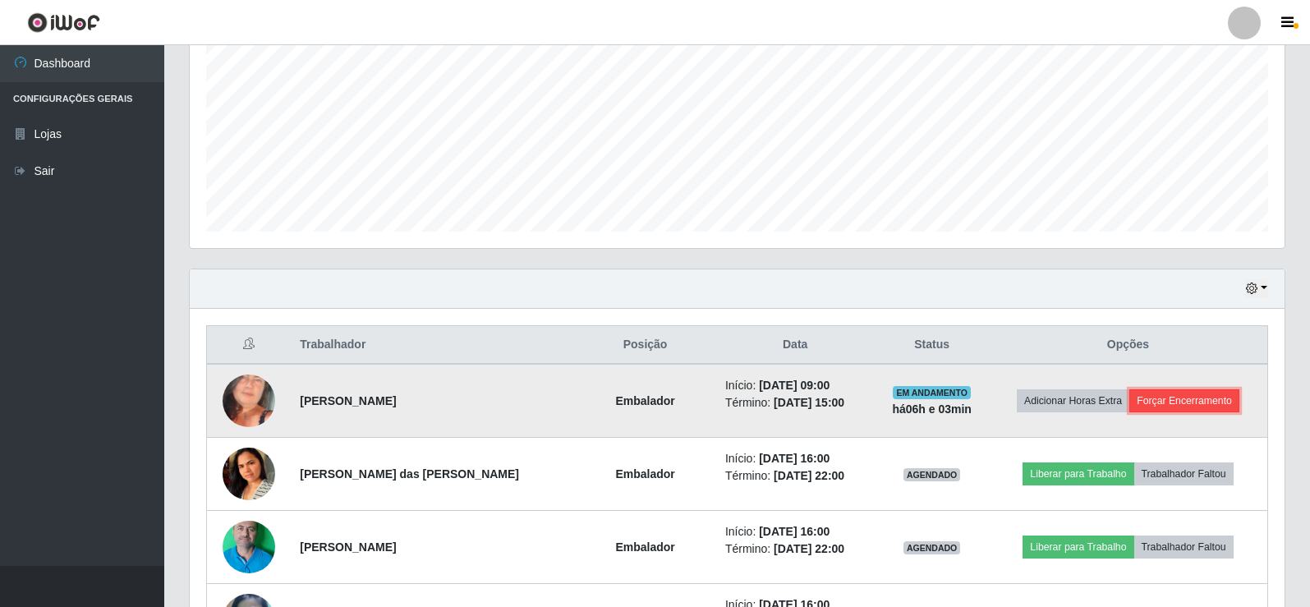
click at [1199, 406] on button "Forçar Encerramento" at bounding box center [1185, 400] width 110 height 23
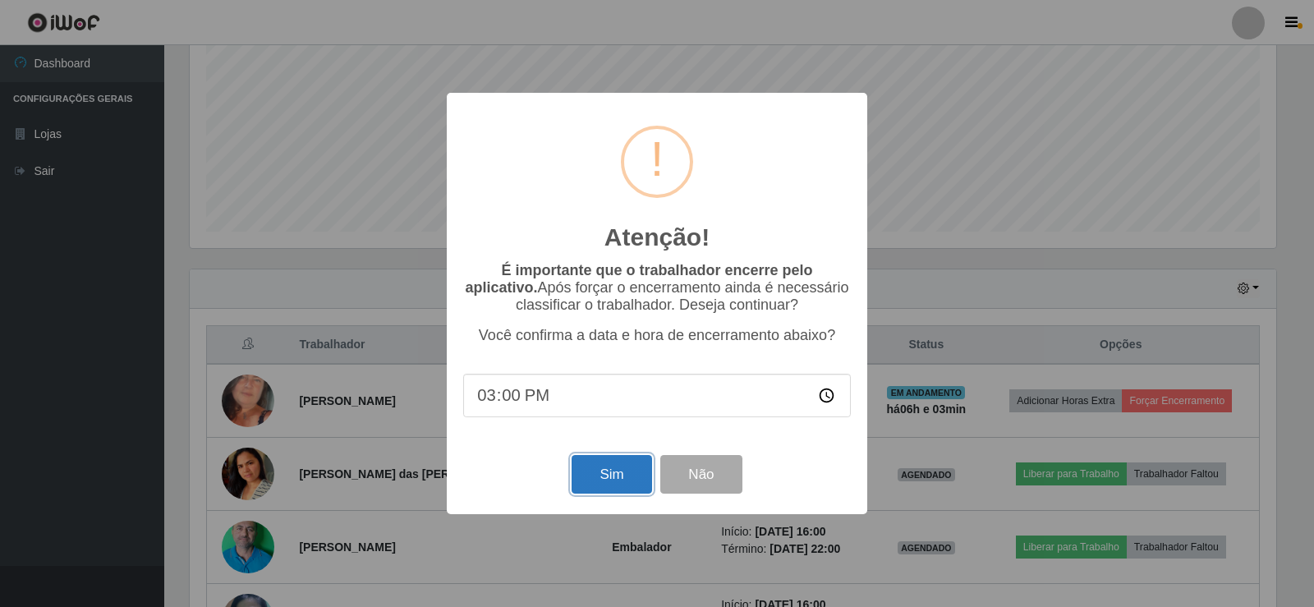
click at [611, 477] on button "Sim" at bounding box center [612, 474] width 80 height 39
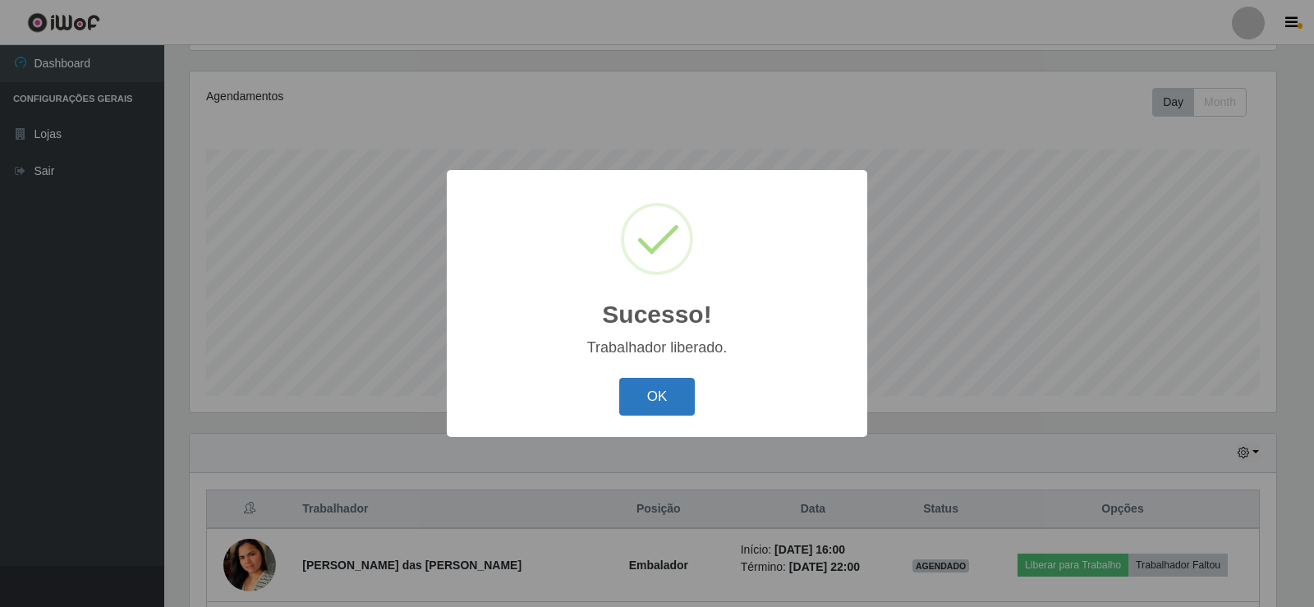
click at [658, 395] on button "OK" at bounding box center [657, 397] width 76 height 39
